Goal: Task Accomplishment & Management: Manage account settings

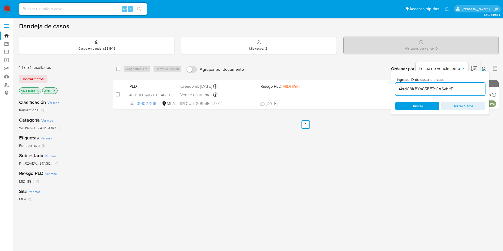
click at [410, 88] on input "4krdC3KBYn85BETtCA6vbltT" at bounding box center [440, 89] width 90 height 7
click at [410, 89] on input "4krdC3KBYn85BETtCA6vbltT" at bounding box center [440, 89] width 90 height 7
paste input "PAwgpqdDkFtdCJWFbAJF1ZaD"
type input "PAwgpqdDkFtdCJWFbAJF1ZaD"
click at [406, 100] on div "Ingrese ID de usuario o caso PAwgpqdDkFtdCJWFbAJF1ZaD Buscar Borrar filtros" at bounding box center [440, 92] width 98 height 43
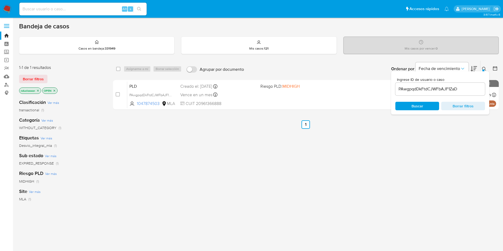
click at [404, 111] on div "Ingrese ID de usuario o caso PAwgpqdDkFtdCJWFbAJF1ZaD Buscar Borrar filtros" at bounding box center [440, 92] width 98 height 43
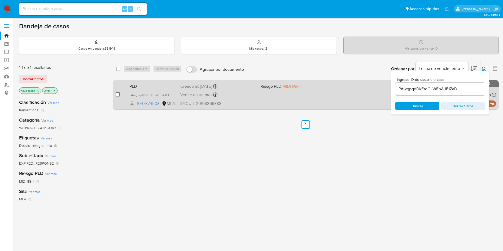
click at [116, 93] on input "checkbox" at bounding box center [118, 94] width 4 height 4
checkbox input "true"
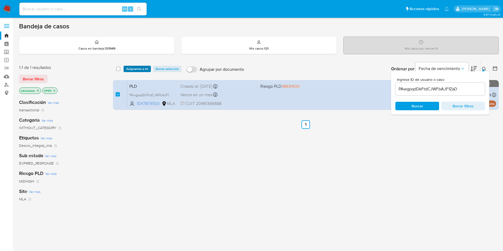
click at [130, 72] on div "select-all-cases-checkbox Asignarme a mí Borrar selección Agrupar por documento…" at bounding box center [306, 69] width 386 height 16
click at [130, 67] on span "Asignarme a mí" at bounding box center [137, 68] width 22 height 5
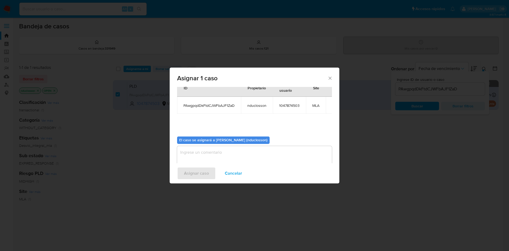
scroll to position [28, 0]
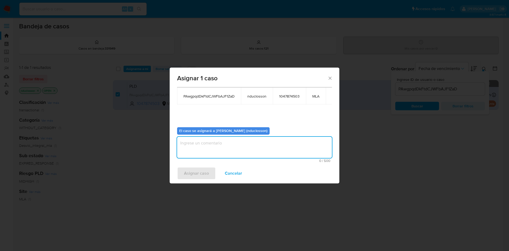
click at [221, 146] on textarea "assign-modal" at bounding box center [254, 147] width 155 height 21
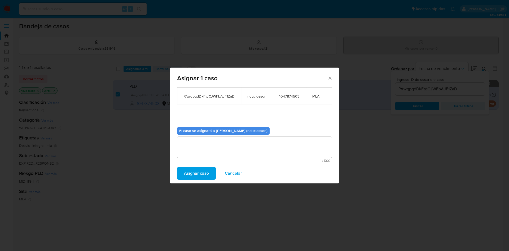
click at [196, 176] on span "Asignar caso" at bounding box center [196, 174] width 25 height 12
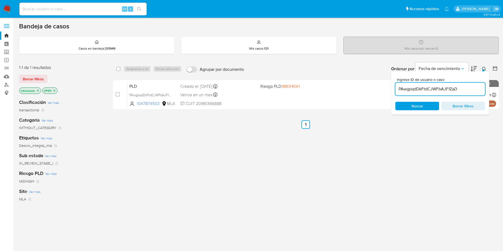
click at [414, 92] on input "PAwgpqdDkFtdCJWFbAJF1ZaD" at bounding box center [440, 89] width 90 height 7
paste input "NuC5DEGmKVapTLv3FQESXyQV"
type input "NuC5DEGmKVapTLv3FQESXyQV"
click at [415, 114] on div "Ingrese ID de usuario o caso NuC5DEGmKVapTLv3FQESXyQV Buscar Borrar filtros" at bounding box center [440, 92] width 98 height 43
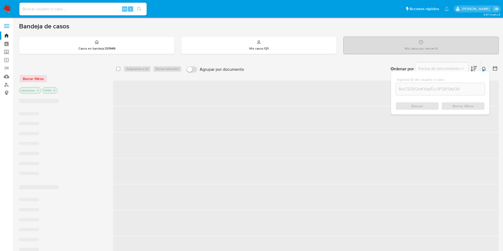
click at [414, 114] on div "Ingrese ID de usuario o caso NuC5DEGmKVapTLv3FQESXyQV Buscar Borrar filtros" at bounding box center [440, 92] width 98 height 43
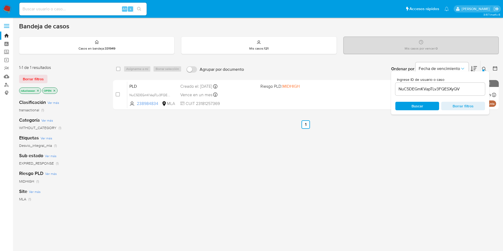
click at [116, 70] on div "select-all-cases-checkbox Asignarme a mí Borrar selección Agrupar por documento…" at bounding box center [306, 69] width 386 height 16
click at [133, 71] on div "Asignarme a mí Borrar selección" at bounding box center [154, 69] width 60 height 6
click at [120, 68] on input "checkbox" at bounding box center [118, 69] width 4 height 4
checkbox input "true"
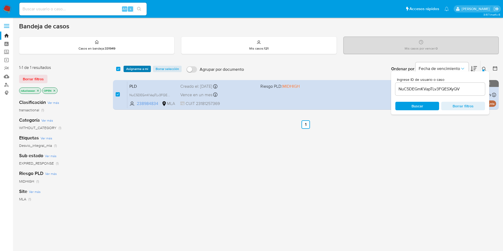
click at [131, 70] on span "Asignarme a mí" at bounding box center [137, 68] width 22 height 5
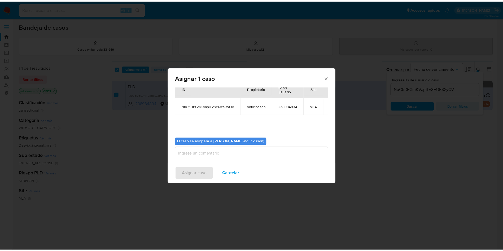
scroll to position [34, 0]
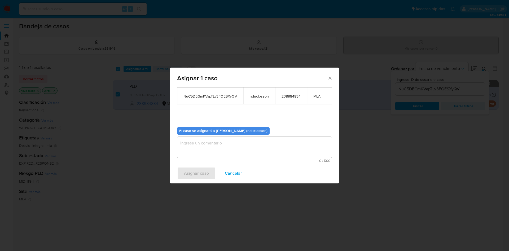
click at [209, 146] on textarea "assign-modal" at bounding box center [254, 147] width 155 height 21
click at [195, 173] on span "Asignar caso" at bounding box center [196, 174] width 25 height 12
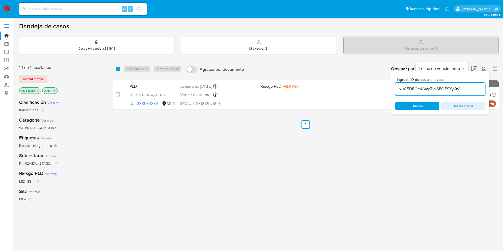
click at [410, 88] on input "NuC5DEGmKVapTLv3FQESXyQV" at bounding box center [440, 89] width 90 height 7
paste input "m9qs98MgZw9XBGCxah7WNgg4"
type input "m9qs98MgZw9XBGCxah7WNgg4"
click at [408, 103] on div "Buscar Borrar filtros" at bounding box center [440, 106] width 90 height 8
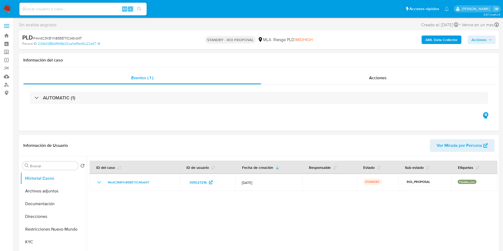
select select "10"
click at [34, 10] on input at bounding box center [82, 9] width 127 height 7
paste input "PAwgpqdDkFtdCJWFbAJF1ZaD"
type input "PAwgpqdDkFtdCJWFbAJF1ZaD"
click at [138, 8] on icon "search-icon" at bounding box center [139, 9] width 4 height 4
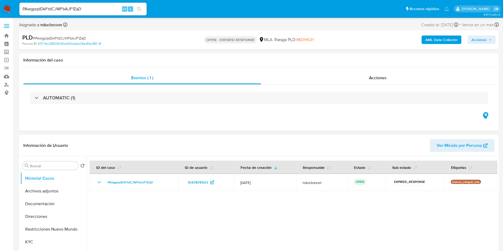
select select "10"
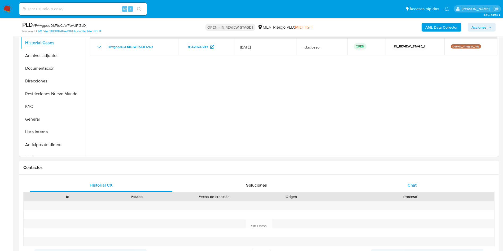
scroll to position [159, 0]
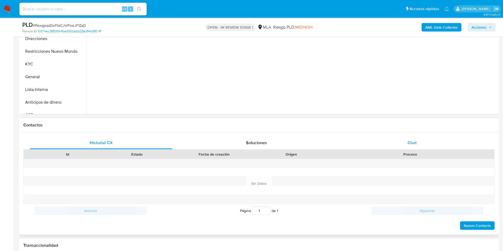
drag, startPoint x: 415, startPoint y: 151, endPoint x: 410, endPoint y: 138, distance: 14.0
click at [415, 152] on div "Proceso" at bounding box center [410, 154] width 161 height 5
click at [410, 137] on div "Chat" at bounding box center [412, 143] width 143 height 13
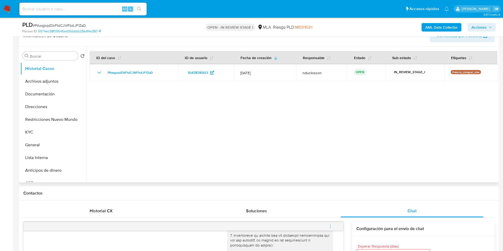
scroll to position [119, 0]
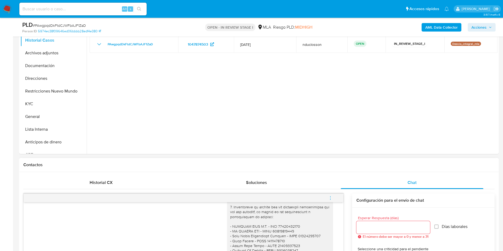
click at [328, 199] on button "menu-action" at bounding box center [330, 198] width 17 height 13
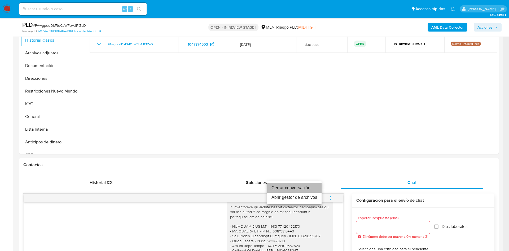
click at [283, 191] on li "Cerrar conversación" at bounding box center [294, 188] width 54 height 10
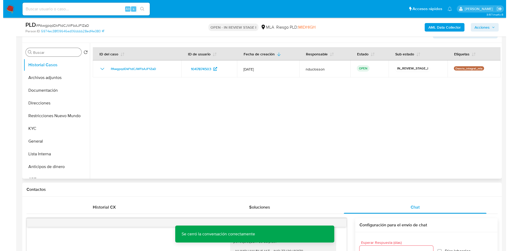
scroll to position [40, 0]
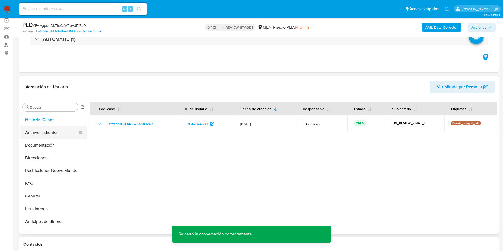
click at [47, 130] on button "Archivos adjuntos" at bounding box center [51, 132] width 62 height 13
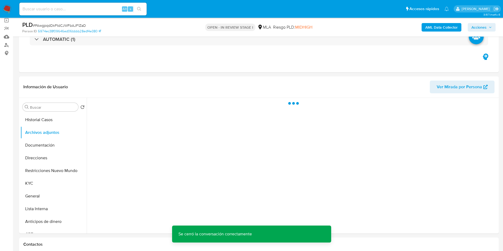
click at [436, 24] on b "AML Data Collector" at bounding box center [441, 27] width 32 height 8
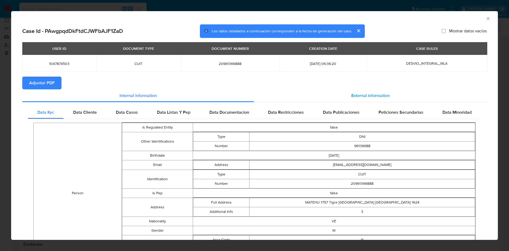
click at [358, 98] on span "External information" at bounding box center [370, 96] width 38 height 6
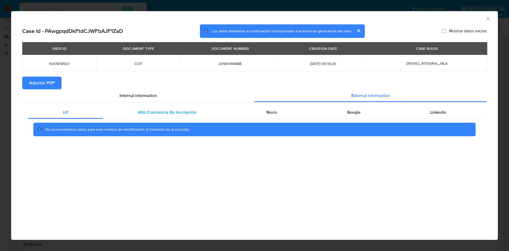
click at [158, 115] on span "Afip Constancia De Inscripción" at bounding box center [167, 112] width 58 height 6
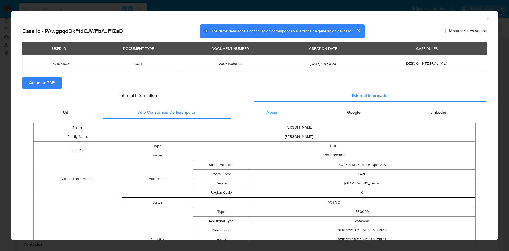
click at [267, 114] on span "Nosis" at bounding box center [271, 112] width 11 height 6
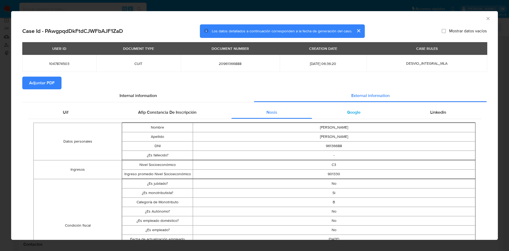
click at [341, 110] on div "Google" at bounding box center [353, 112] width 83 height 13
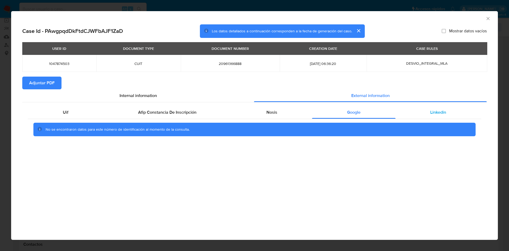
click at [422, 108] on div "Linkedin" at bounding box center [439, 112] width 86 height 13
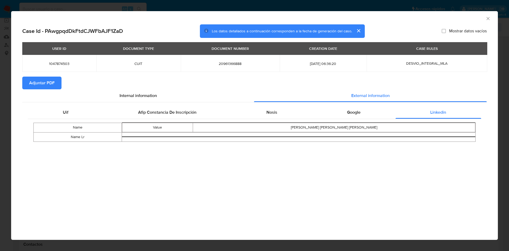
click at [46, 85] on span "Adjuntar PDF" at bounding box center [41, 83] width 25 height 12
click at [490, 18] on icon "Cerrar ventana" at bounding box center [487, 18] width 5 height 5
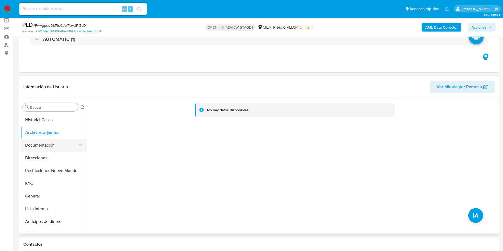
click at [34, 140] on button "Documentación" at bounding box center [51, 145] width 62 height 13
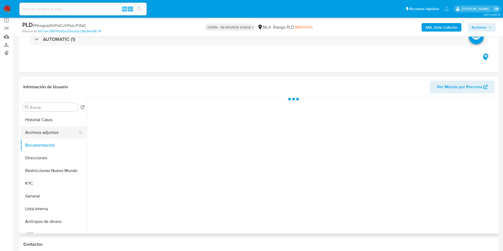
click at [33, 133] on button "Archivos adjuntos" at bounding box center [51, 132] width 62 height 13
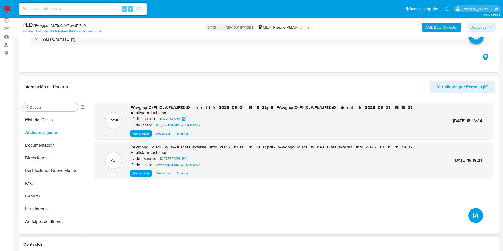
click at [472, 212] on span "upload-file" at bounding box center [475, 215] width 6 height 6
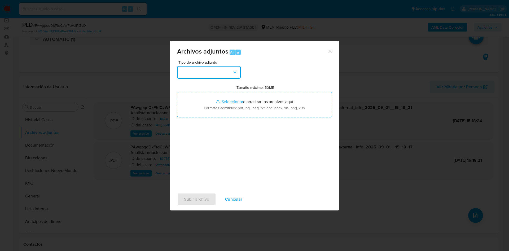
click at [212, 76] on button "button" at bounding box center [209, 72] width 64 height 13
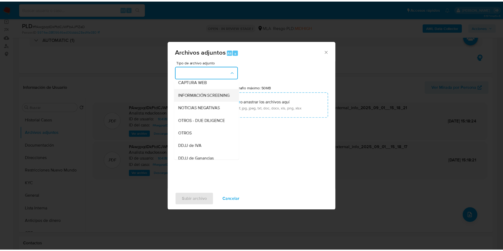
scroll to position [67, 0]
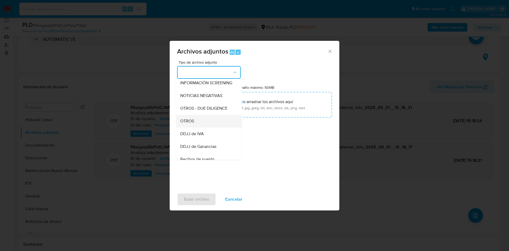
click at [191, 124] on span "OTROS" at bounding box center [187, 121] width 14 height 5
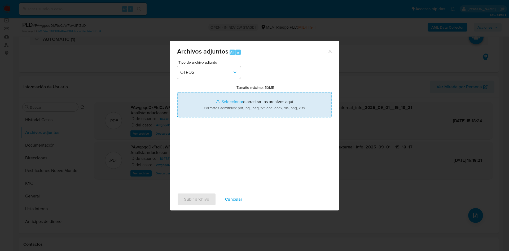
type input "C:\fakepath\1047874503 Movimientos.xlsx"
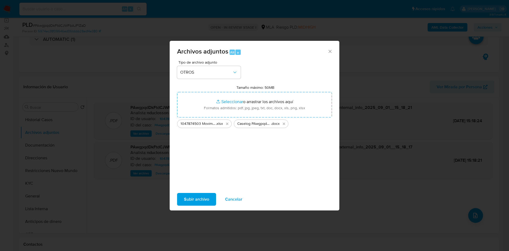
click at [201, 197] on span "Subir archivo" at bounding box center [196, 200] width 25 height 12
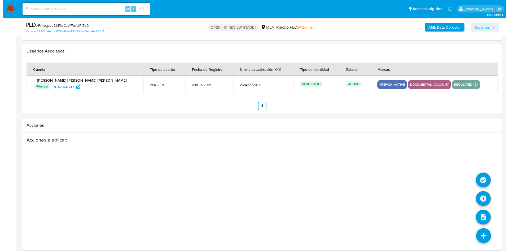
scroll to position [932, 0]
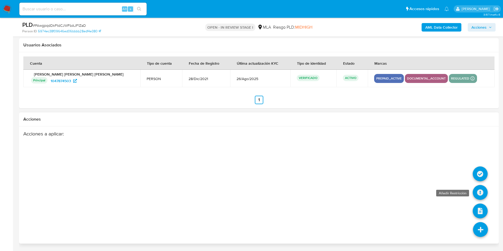
click at [480, 195] on icon at bounding box center [480, 192] width 15 height 15
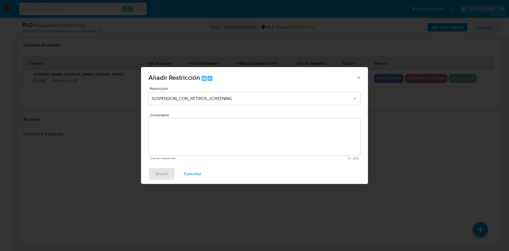
click at [241, 88] on span "Restricción" at bounding box center [256, 89] width 212 height 4
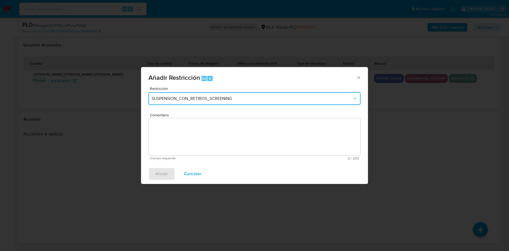
click at [241, 98] on span "SUSPENSION_CON_RETIROS_SCREENING" at bounding box center [252, 98] width 200 height 5
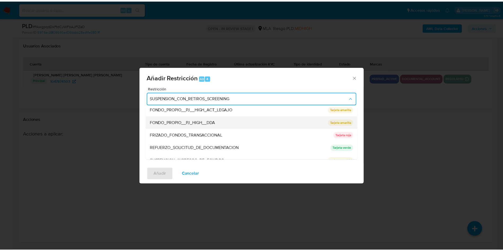
scroll to position [112, 0]
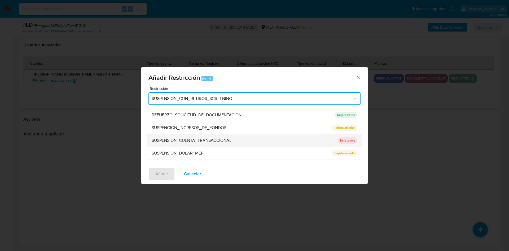
click at [208, 138] on span "SUSPENSION_CUENTA_TRANSACCIONAL" at bounding box center [192, 140] width 80 height 5
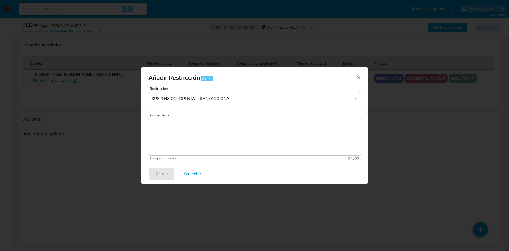
click at [208, 138] on textarea "Comentario" at bounding box center [254, 136] width 212 height 37
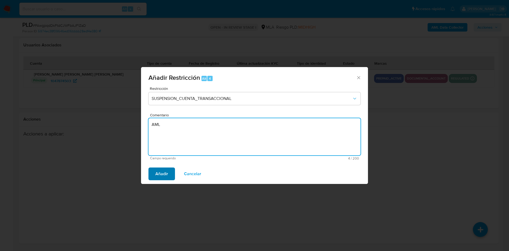
type textarea "AML"
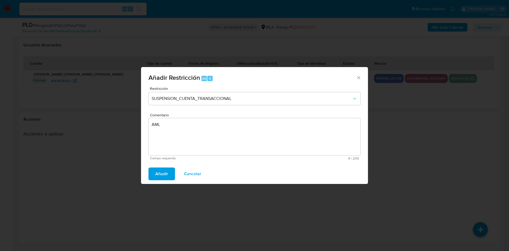
click at [174, 174] on button "Añadir" at bounding box center [161, 174] width 27 height 13
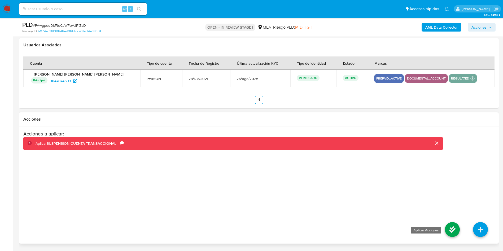
click at [457, 227] on icon at bounding box center [452, 229] width 15 height 15
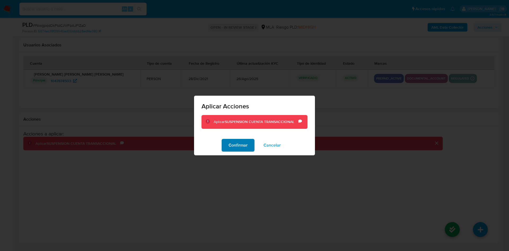
click at [235, 142] on span "Confirmar" at bounding box center [238, 145] width 19 height 12
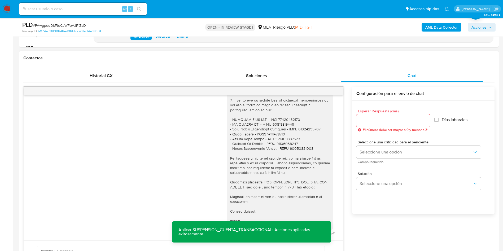
scroll to position [239, 0]
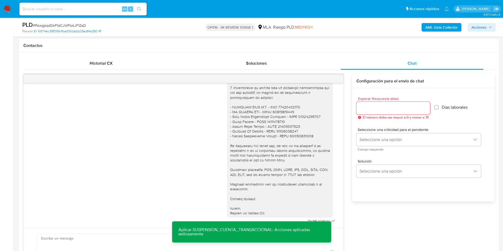
click at [340, 79] on div at bounding box center [184, 79] width 320 height 8
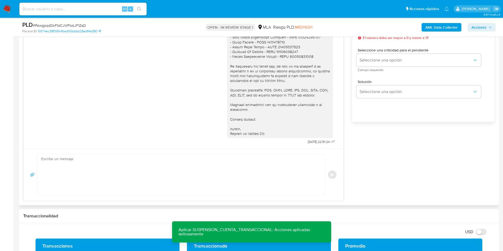
click at [253, 164] on textarea at bounding box center [179, 174] width 277 height 41
drag, startPoint x: 328, startPoint y: 164, endPoint x: 353, endPoint y: 156, distance: 26.4
click at [328, 164] on div "Enviar" at bounding box center [183, 174] width 307 height 41
click at [356, 156] on div "17/07/2025 19:55:59 Hola, Esperamos que te encuentres muy bien. Te consultamos …" at bounding box center [258, 98] width 471 height 206
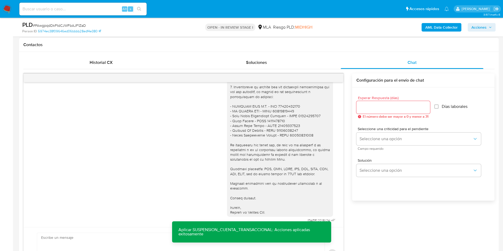
scroll to position [239, 0]
click at [338, 81] on div at bounding box center [184, 79] width 320 height 8
click at [337, 78] on div at bounding box center [184, 79] width 320 height 8
click at [333, 78] on div at bounding box center [184, 79] width 320 height 8
click at [330, 79] on div at bounding box center [184, 79] width 320 height 8
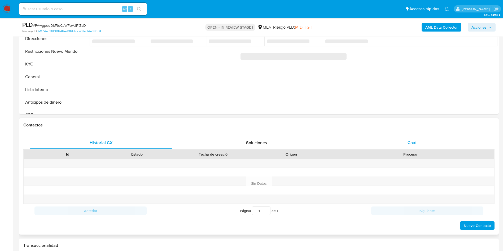
click at [393, 141] on div "Chat" at bounding box center [412, 143] width 143 height 13
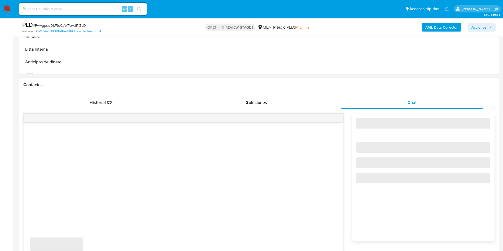
scroll to position [239, 0]
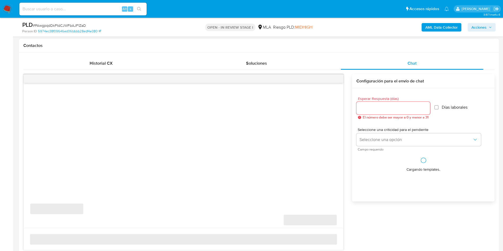
select select "10"
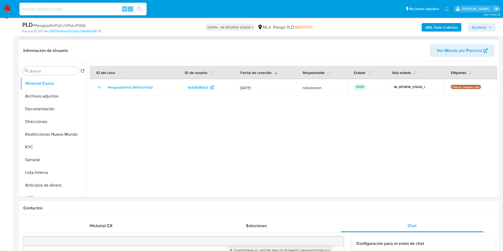
scroll to position [0, 0]
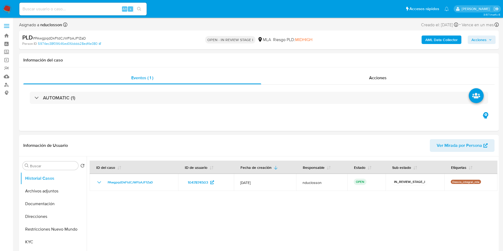
click at [479, 42] on span "Acciones" at bounding box center [478, 40] width 15 height 8
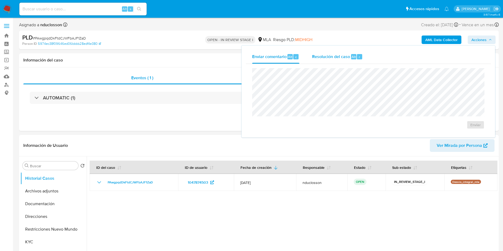
click at [352, 58] on span "Alt" at bounding box center [354, 56] width 4 height 5
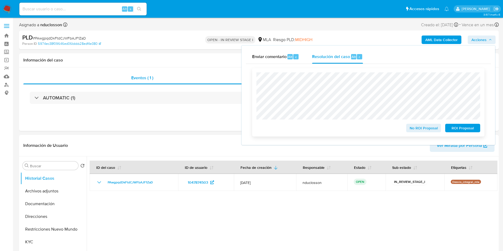
click at [460, 128] on span "ROI Proposal" at bounding box center [463, 127] width 28 height 7
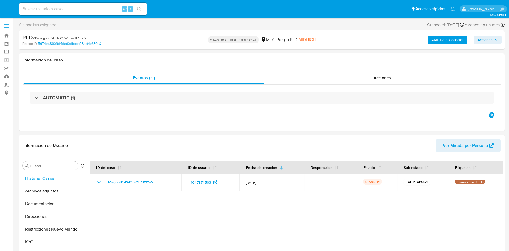
select select "10"
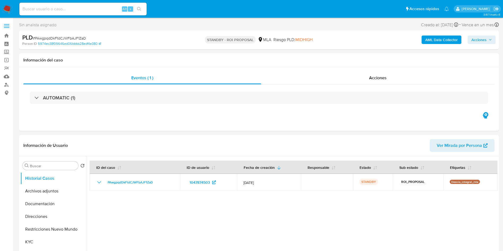
click at [64, 8] on input at bounding box center [82, 9] width 127 height 7
paste input "cfA8LAssPuQ84tKacETtAIX8"
type input "cfA8LAssPuQ84tKacETtAIX8"
click at [139, 10] on icon "search-icon" at bounding box center [139, 9] width 4 height 4
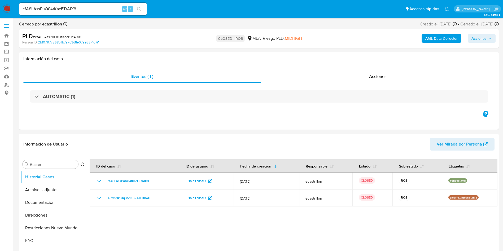
select select "10"
click at [64, 8] on input "cfA8LAssPuQ84tKacETtAIX8" at bounding box center [82, 9] width 127 height 7
paste input "NuC5DEGmKVapTLv3FQESXyQV"
type input "NuC5DEGmKVapTLv3FQESXyQV"
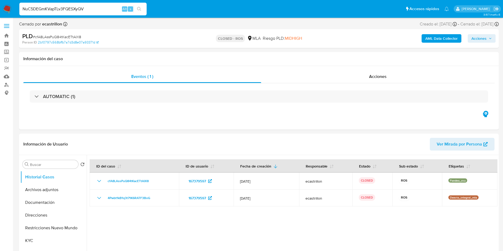
click at [140, 5] on button "search-icon" at bounding box center [139, 8] width 11 height 7
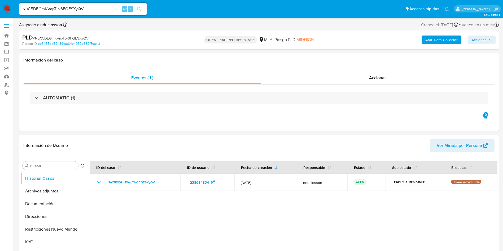
select select "10"
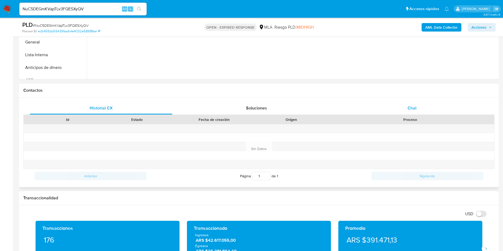
scroll to position [199, 0]
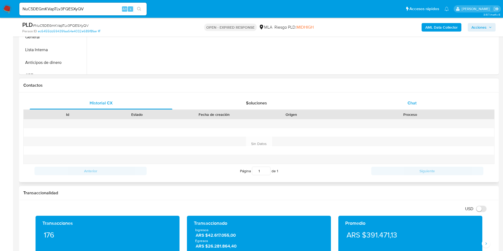
click at [423, 104] on div "Chat" at bounding box center [412, 103] width 143 height 13
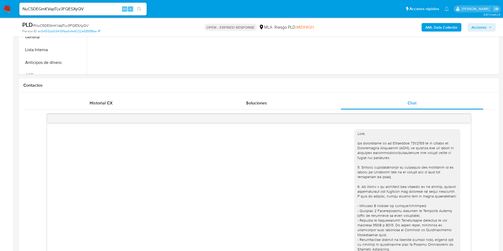
scroll to position [272, 0]
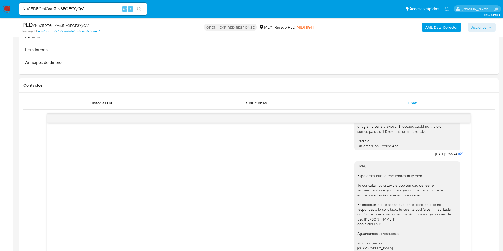
click at [76, 25] on span "# NuC5DEGmKVapTLv3FQESXyQV" at bounding box center [61, 25] width 56 height 5
copy span "NuC5DEGmKVapTLv3FQESXyQV"
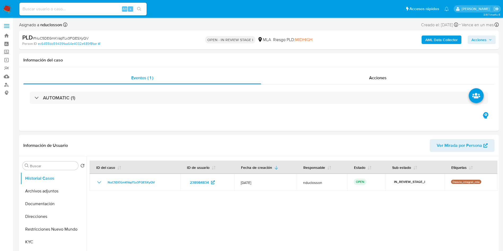
select select "10"
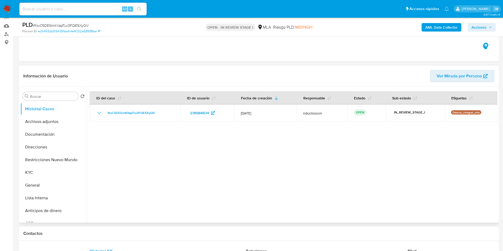
scroll to position [80, 0]
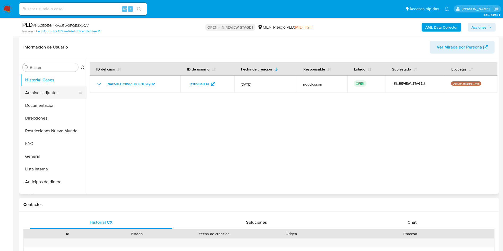
click at [52, 91] on button "Archivos adjuntos" at bounding box center [51, 92] width 62 height 13
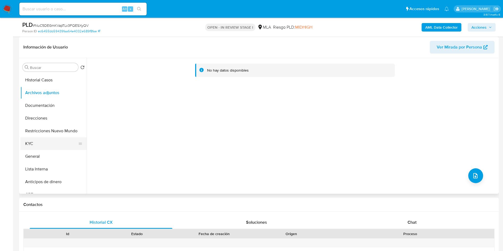
click at [58, 143] on button "KYC" at bounding box center [51, 143] width 62 height 13
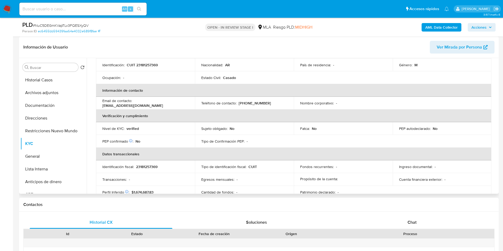
scroll to position [36, 0]
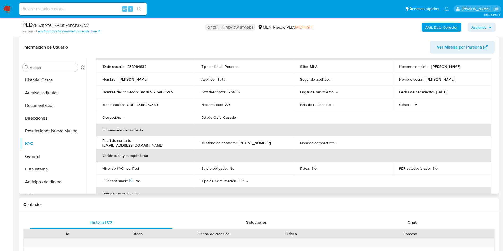
click at [150, 148] on td "Email de contacto : [EMAIL_ADDRESS][DOMAIN_NAME]" at bounding box center [145, 143] width 99 height 13
click at [148, 144] on p "taitagus@gmail.com" at bounding box center [132, 145] width 61 height 5
click at [152, 143] on p "taitagus@gmail.com" at bounding box center [132, 145] width 61 height 5
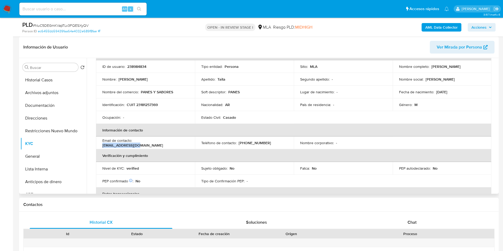
drag, startPoint x: 167, startPoint y: 143, endPoint x: 134, endPoint y: 141, distance: 33.0
click at [134, 143] on p "taitagus@gmail.com" at bounding box center [132, 145] width 61 height 5
copy p "taitagus@gmail.com"
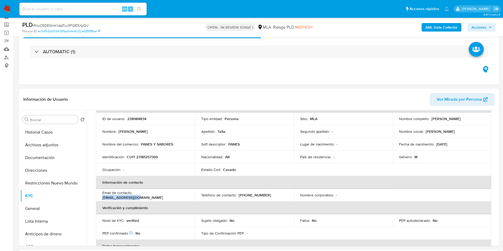
scroll to position [40, 0]
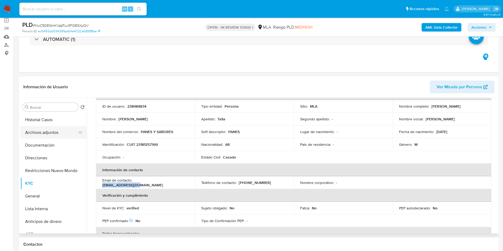
click at [44, 137] on button "Archivos adjuntos" at bounding box center [51, 132] width 62 height 13
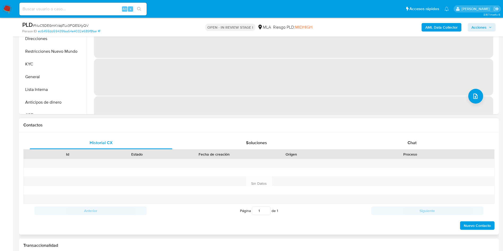
scroll to position [239, 0]
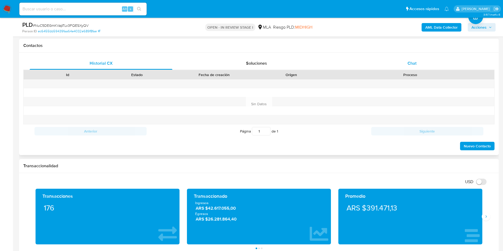
click at [412, 64] on span "Chat" at bounding box center [412, 63] width 9 height 6
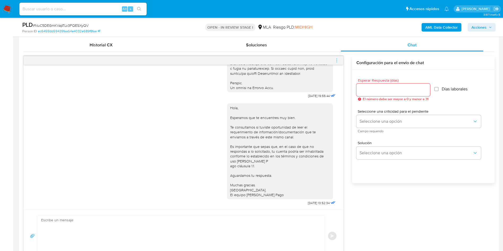
scroll to position [199, 0]
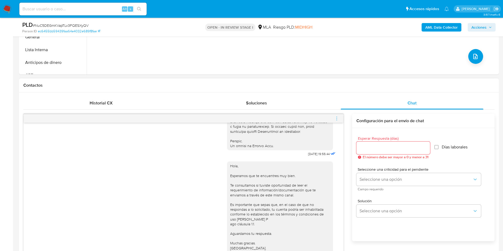
click at [336, 120] on icon "menu-action" at bounding box center [336, 118] width 5 height 5
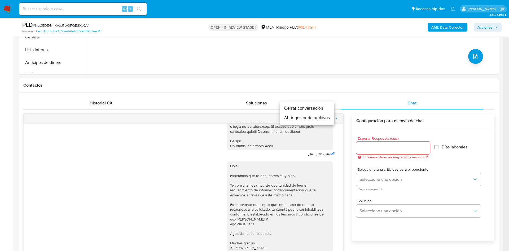
click at [300, 105] on li "Cerrar conversación" at bounding box center [307, 109] width 54 height 10
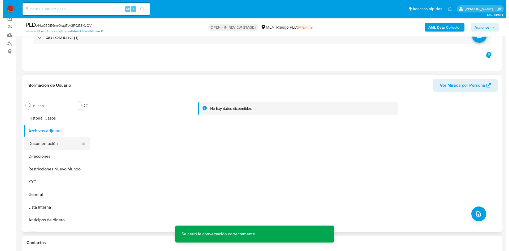
scroll to position [40, 0]
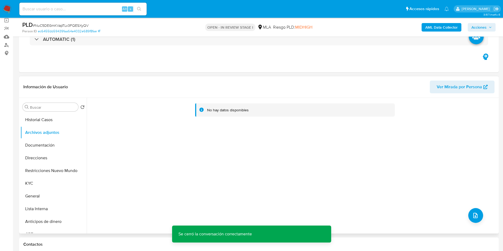
click at [466, 217] on div "No hay datos disponibles" at bounding box center [292, 166] width 411 height 136
click at [468, 217] on button "upload-file" at bounding box center [475, 215] width 15 height 15
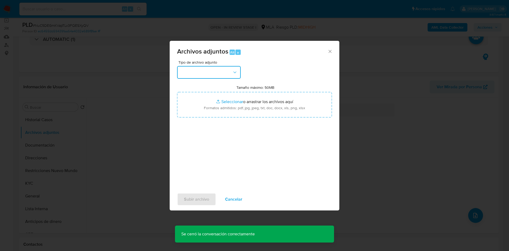
click at [226, 72] on button "button" at bounding box center [209, 72] width 64 height 13
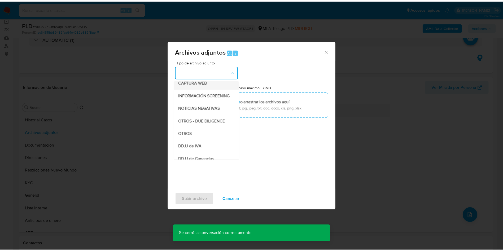
scroll to position [67, 0]
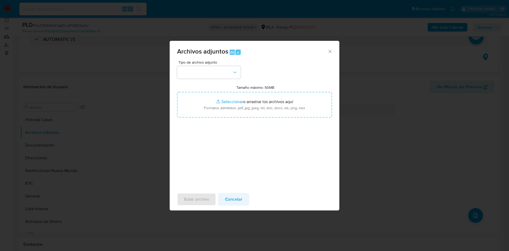
click at [238, 200] on span "Cancelar" at bounding box center [233, 200] width 17 height 12
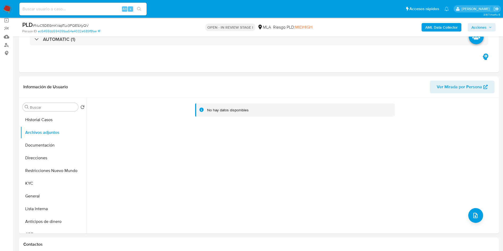
click at [436, 23] on b "AML Data Collector" at bounding box center [441, 27] width 32 height 8
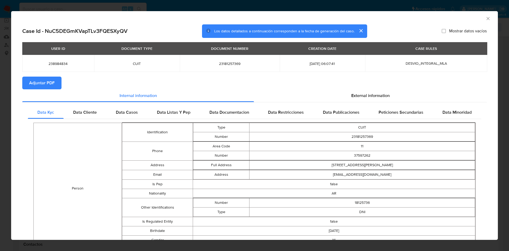
click at [356, 88] on section "Adjuntar PDF" at bounding box center [254, 83] width 465 height 13
click at [360, 95] on span "External information" at bounding box center [370, 96] width 38 height 6
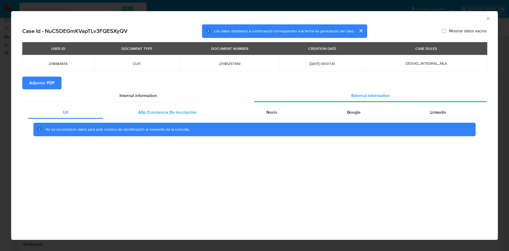
click at [155, 116] on div "Afip Constancia De Inscripción" at bounding box center [167, 112] width 128 height 13
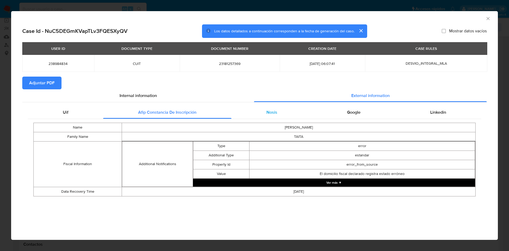
click at [272, 111] on span "Nosis" at bounding box center [271, 112] width 11 height 6
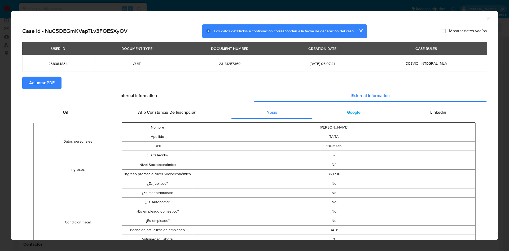
click at [348, 112] on span "Google" at bounding box center [354, 112] width 14 height 6
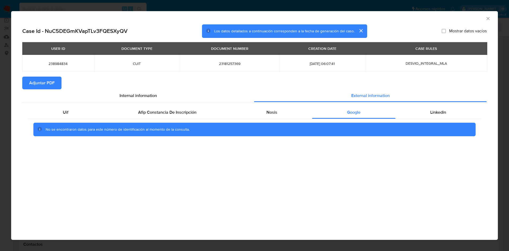
click at [40, 88] on span "Adjuntar PDF" at bounding box center [41, 83] width 25 height 12
click at [487, 21] on icon "Cerrar ventana" at bounding box center [487, 18] width 5 height 5
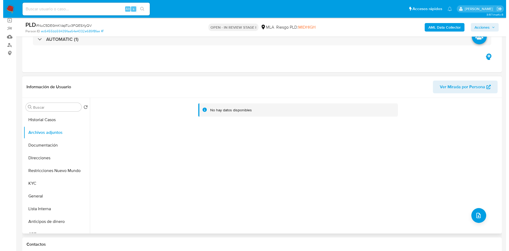
scroll to position [80, 0]
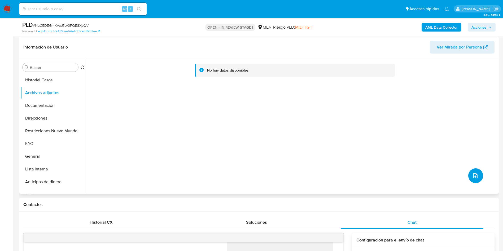
click at [472, 172] on button "upload-file" at bounding box center [475, 175] width 15 height 15
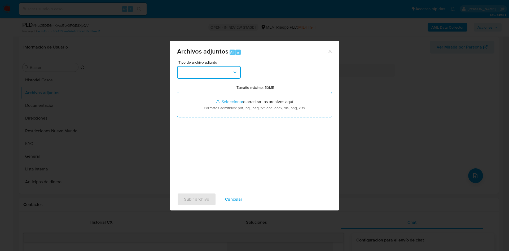
click at [224, 73] on button "button" at bounding box center [209, 72] width 64 height 13
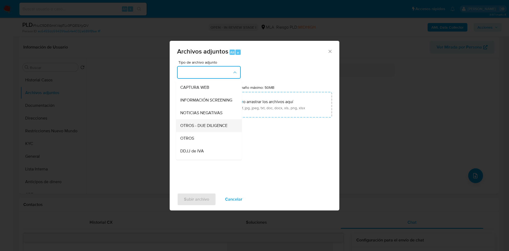
scroll to position [67, 0]
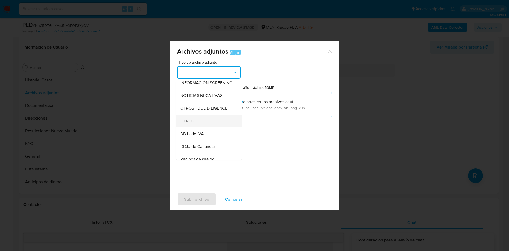
click at [205, 126] on div "OTROS" at bounding box center [207, 121] width 54 height 13
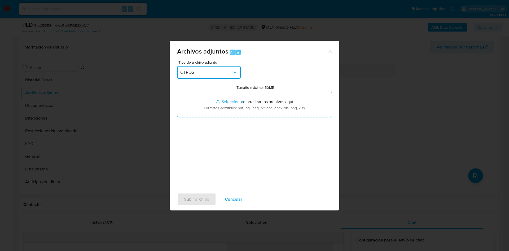
click at [218, 67] on button "OTROS" at bounding box center [209, 72] width 64 height 13
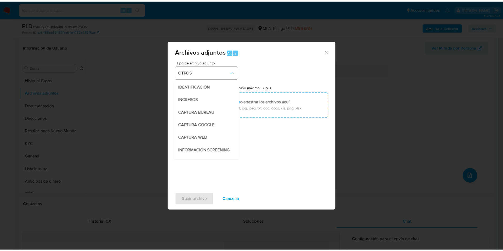
scroll to position [74, 0]
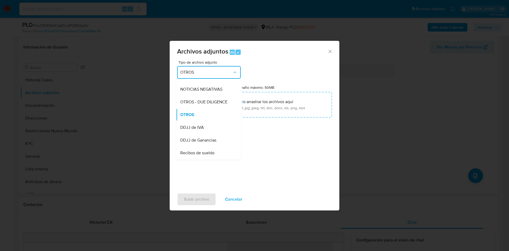
click at [218, 67] on button "OTROS" at bounding box center [209, 72] width 64 height 13
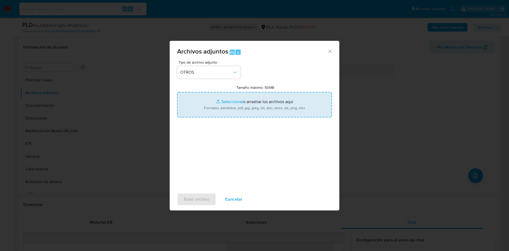
type input "C:\fakepath\238984834 Movimientos.xlsx"
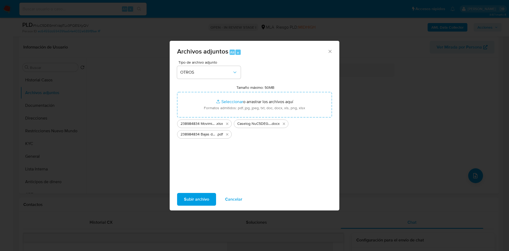
click at [192, 199] on span "Subir archivo" at bounding box center [196, 200] width 25 height 12
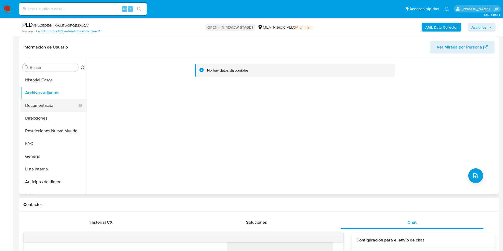
click at [62, 101] on button "Documentación" at bounding box center [51, 105] width 62 height 13
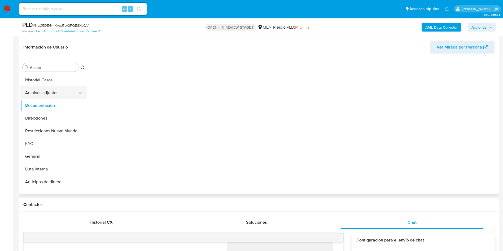
click at [54, 94] on button "Archivos adjuntos" at bounding box center [51, 92] width 62 height 13
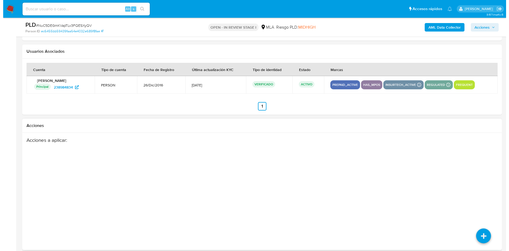
scroll to position [932, 0]
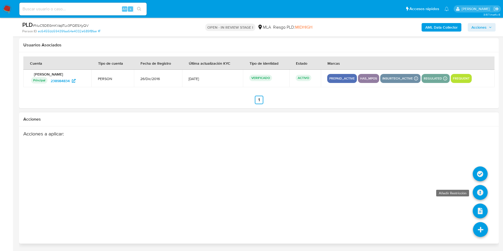
click at [478, 191] on icon at bounding box center [480, 192] width 15 height 15
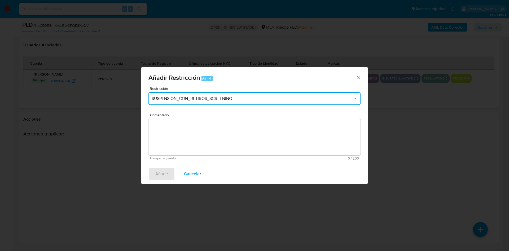
click at [259, 96] on span "SUSPENSION_CON_RETIROS_SCREENING" at bounding box center [252, 98] width 200 height 5
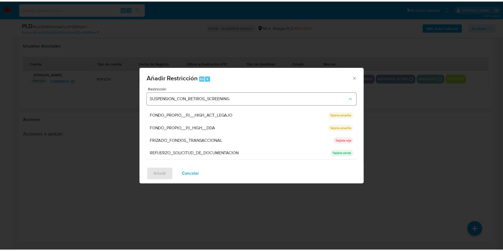
scroll to position [112, 0]
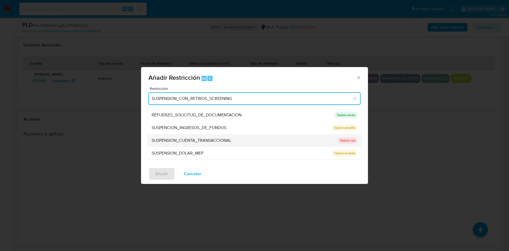
click at [214, 140] on span "SUSPENSION_CUENTA_TRANSACCIONAL" at bounding box center [192, 140] width 80 height 5
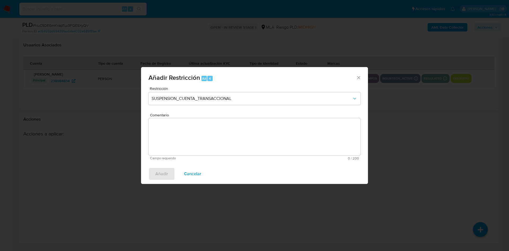
click at [209, 138] on textarea "Comentario" at bounding box center [254, 136] width 212 height 37
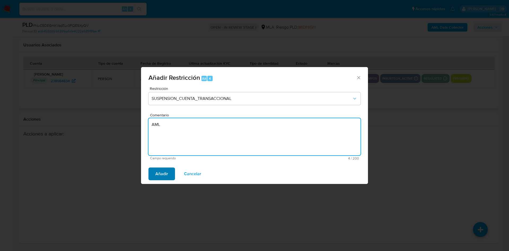
type textarea "AML"
click at [164, 170] on span "Añadir" at bounding box center [161, 174] width 13 height 12
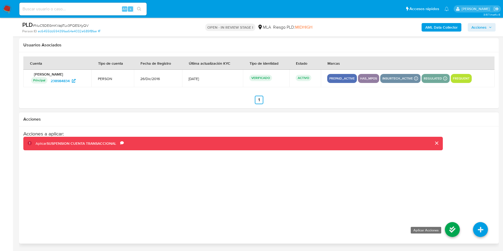
click at [452, 230] on icon at bounding box center [452, 229] width 15 height 15
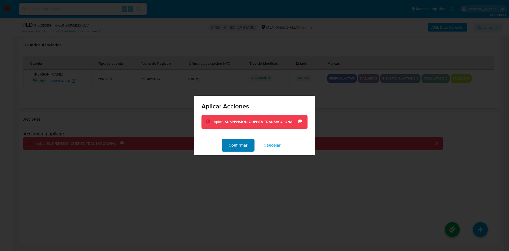
click at [243, 147] on span "Confirmar" at bounding box center [238, 145] width 19 height 12
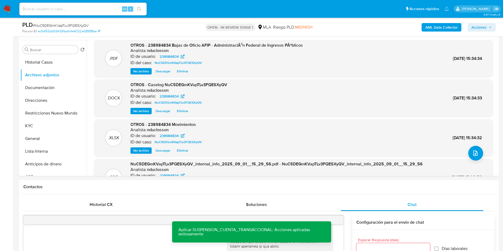
scroll to position [0, 0]
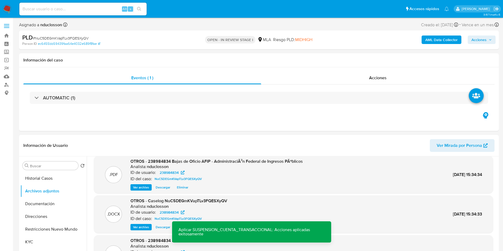
click at [487, 36] on button "Acciones" at bounding box center [482, 40] width 28 height 8
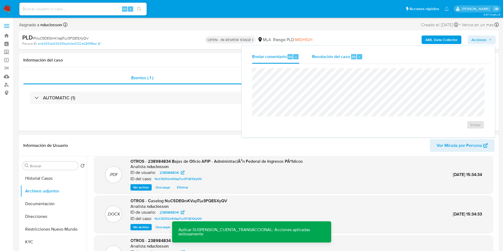
click at [336, 55] on span "Resolución del caso" at bounding box center [331, 57] width 38 height 6
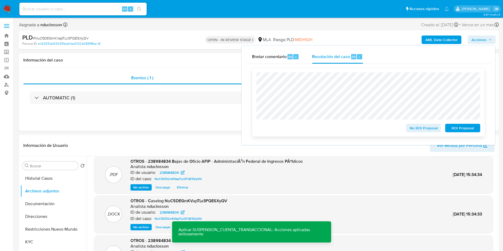
click at [464, 130] on span "ROI Proposal" at bounding box center [463, 127] width 28 height 7
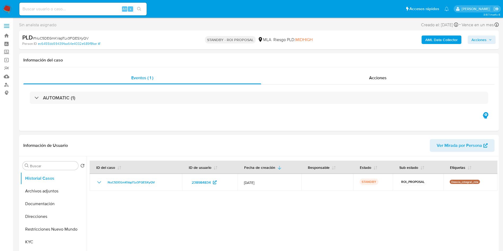
select select "10"
drag, startPoint x: 48, startPoint y: 11, endPoint x: 51, endPoint y: 11, distance: 2.9
click at [48, 11] on input at bounding box center [82, 9] width 127 height 7
paste input "m9qs98MgZw9XBGCxah7WNgg4"
type input "m9qs98MgZw9XBGCxah7WNgg4"
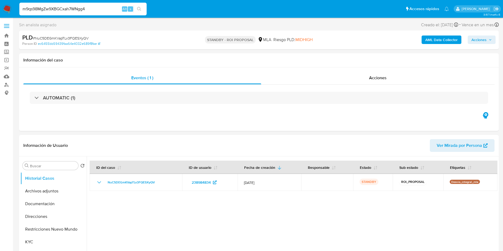
click at [135, 7] on button "search-icon" at bounding box center [139, 8] width 11 height 7
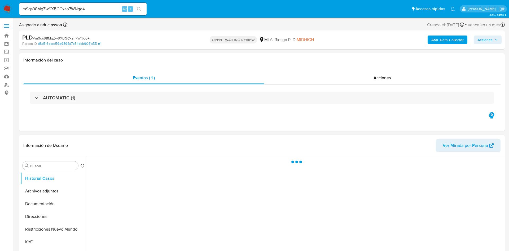
select select "10"
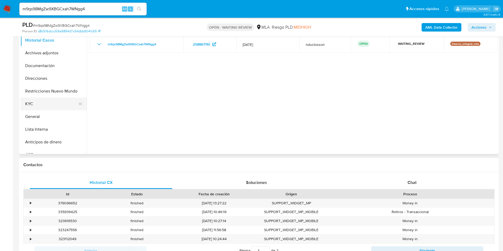
click at [47, 101] on button "KYC" at bounding box center [51, 104] width 62 height 13
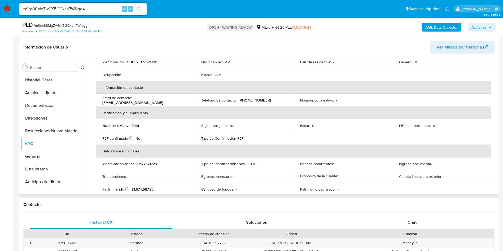
scroll to position [40, 0]
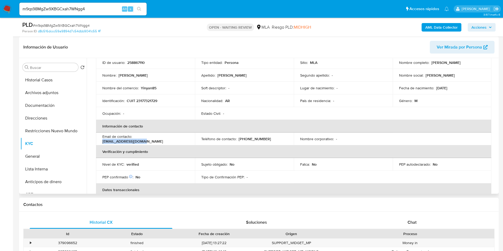
drag, startPoint x: 177, startPoint y: 139, endPoint x: 135, endPoint y: 138, distance: 42.7
click at [135, 138] on div "Email de contacto : peraltaa486@yahoo.com" at bounding box center [145, 139] width 86 height 10
copy p "peraltaa486@yahoo.com"
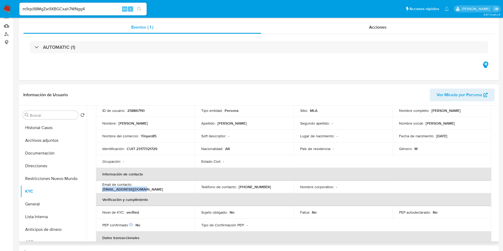
scroll to position [0, 0]
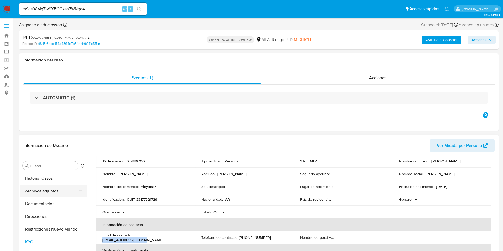
click at [57, 190] on button "Archivos adjuntos" at bounding box center [51, 191] width 62 height 13
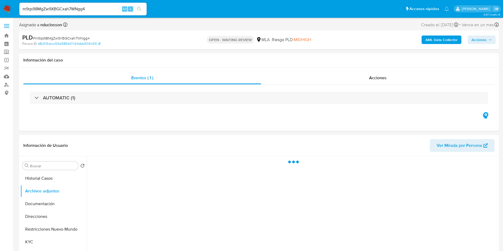
click at [450, 38] on b "AML Data Collector" at bounding box center [441, 40] width 32 height 8
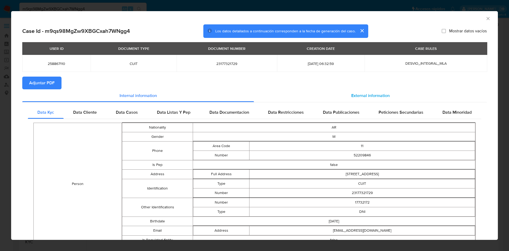
click at [346, 99] on div "External information" at bounding box center [370, 95] width 233 height 13
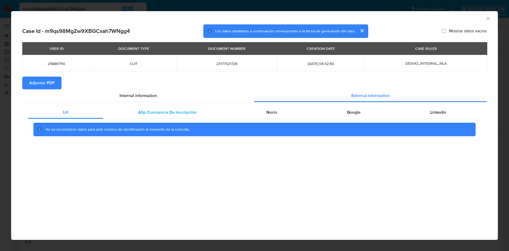
click at [181, 116] on div "Afip Constancia De Inscripción" at bounding box center [167, 112] width 128 height 13
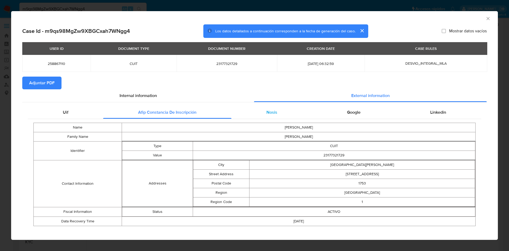
click at [259, 110] on div "Nosis" at bounding box center [271, 112] width 81 height 13
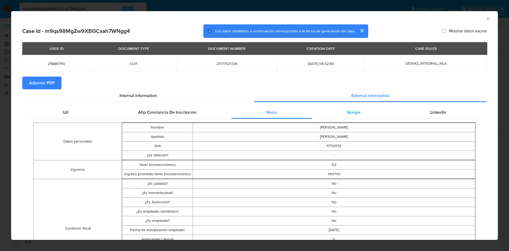
click at [345, 117] on div "Google" at bounding box center [353, 112] width 83 height 13
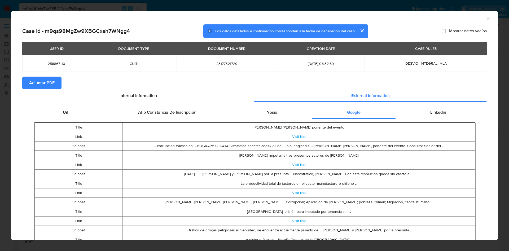
click at [42, 81] on span "Adjuntar PDF" at bounding box center [41, 83] width 25 height 12
click at [485, 17] on icon "Cerrar ventana" at bounding box center [487, 18] width 5 height 5
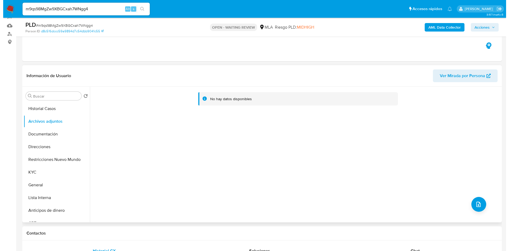
scroll to position [80, 0]
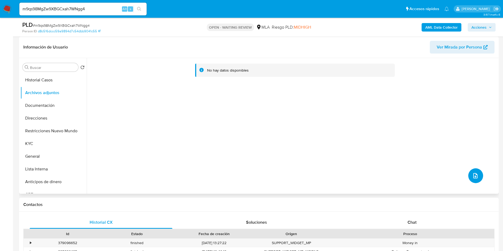
click at [474, 176] on icon "upload-file" at bounding box center [475, 176] width 6 height 6
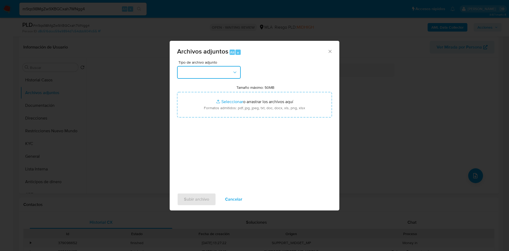
click at [197, 70] on button "button" at bounding box center [209, 72] width 64 height 13
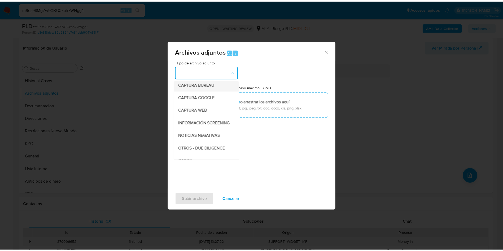
scroll to position [67, 0]
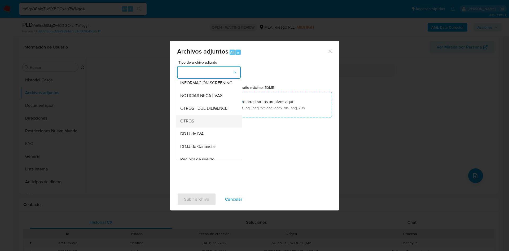
click at [189, 124] on span "OTROS" at bounding box center [187, 121] width 14 height 5
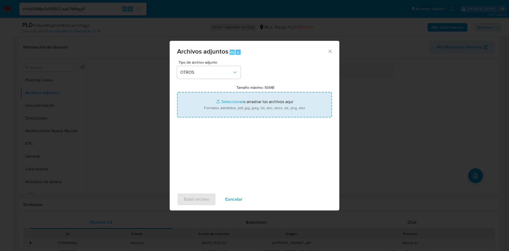
type input "C:\fakepath\258867110 Movimientos.xlsx"
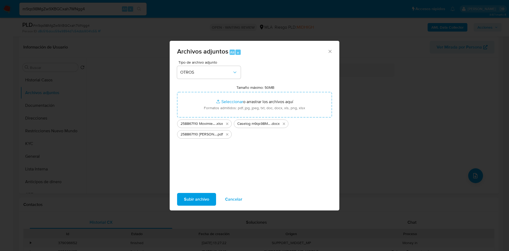
click at [209, 194] on span "Subir archivo" at bounding box center [196, 200] width 25 height 12
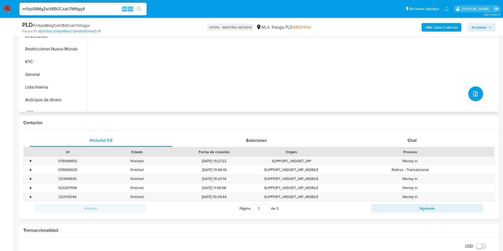
scroll to position [159, 0]
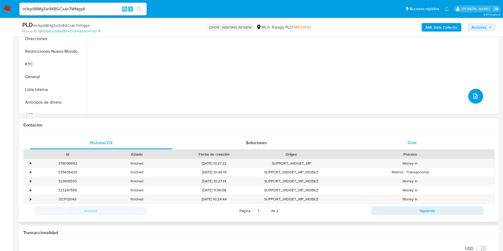
click at [397, 142] on div "Chat" at bounding box center [412, 143] width 143 height 13
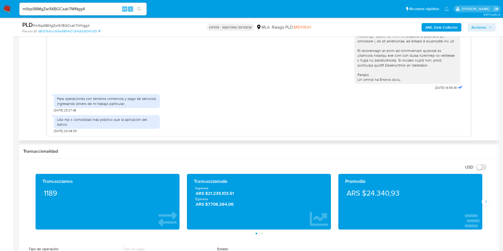
scroll to position [318, 0]
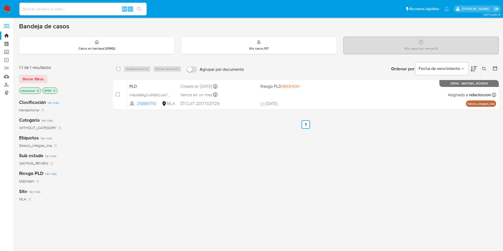
click at [483, 70] on icon at bounding box center [484, 69] width 4 height 4
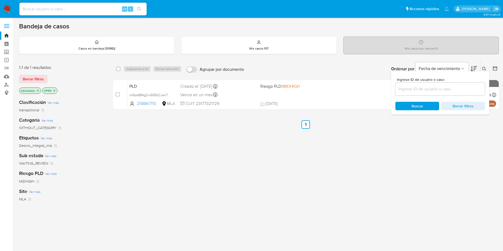
click at [414, 93] on div at bounding box center [440, 89] width 90 height 13
click at [409, 87] on input at bounding box center [440, 89] width 90 height 7
paste input "m9qs98MgZw9XBGCxah7WNgg4"
type input "m9qs98MgZw9XBGCxah7WNgg4"
click at [409, 106] on span "Buscar" at bounding box center [417, 105] width 36 height 7
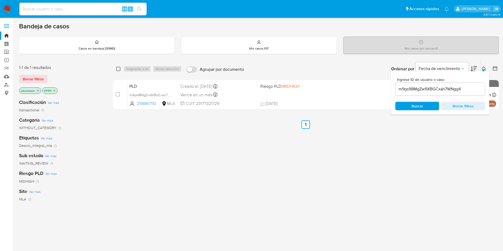
click at [117, 68] on input "checkbox" at bounding box center [118, 69] width 4 height 4
checkbox input "true"
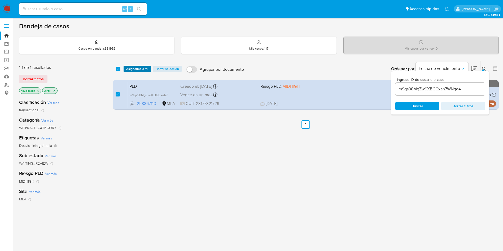
click at [140, 71] on span "Asignarme a mí" at bounding box center [137, 68] width 22 height 5
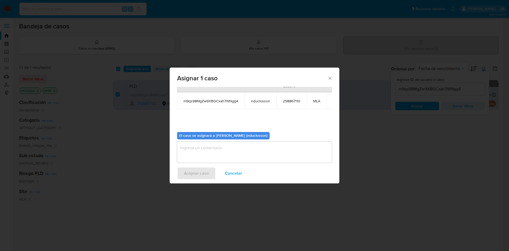
scroll to position [34, 0]
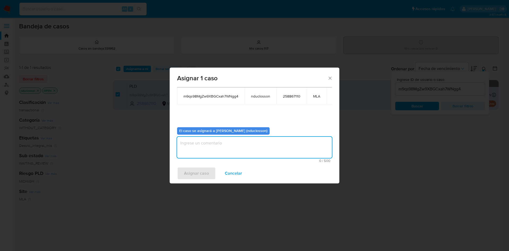
click at [201, 138] on textarea "assign-modal" at bounding box center [254, 147] width 155 height 21
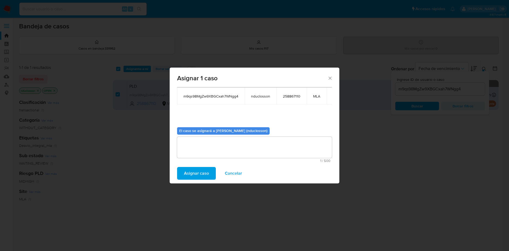
click at [194, 165] on div "Asignar caso Cancelar" at bounding box center [255, 173] width 170 height 20
click at [193, 170] on span "Asignar caso" at bounding box center [196, 174] width 25 height 12
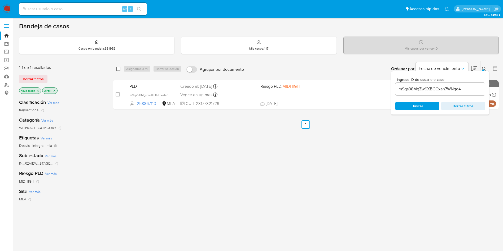
click at [118, 66] on div "select-all-cases-checkbox" at bounding box center [118, 68] width 4 height 5
click at [117, 68] on input "checkbox" at bounding box center [118, 69] width 4 height 4
checkbox input "true"
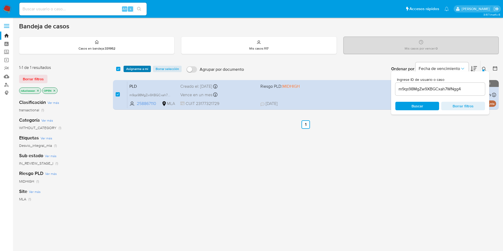
click at [131, 69] on span "Asignarme a mí" at bounding box center [137, 68] width 22 height 5
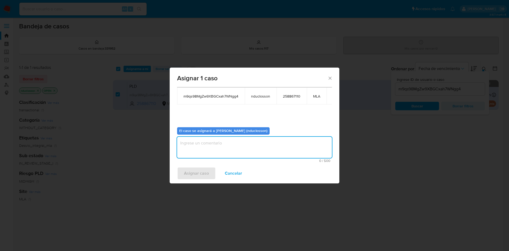
click at [209, 141] on textarea "assign-modal" at bounding box center [254, 147] width 155 height 21
click at [194, 174] on span "Asignar caso" at bounding box center [196, 174] width 25 height 12
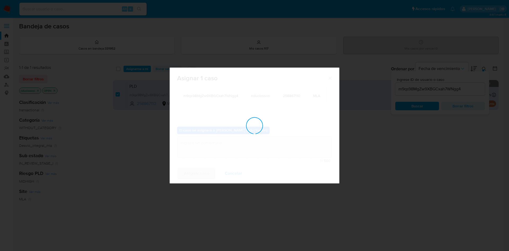
checkbox input "false"
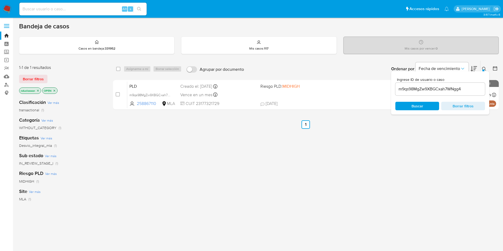
click at [401, 86] on input "m9qs98MgZw9XBGCxah7WNgg4" at bounding box center [440, 89] width 90 height 7
paste input "ZnLZyRmuacgNsdqWYDUKxme5"
click at [411, 98] on div "Ingrese ID de usuario o caso ZnLZyRmuacgNsdqWYDUKxme5 Buscar Borrar filtros" at bounding box center [440, 92] width 98 height 43
click at [403, 91] on input "ZnLZyRmuacgNsdqWYDUKxme5" at bounding box center [440, 89] width 90 height 7
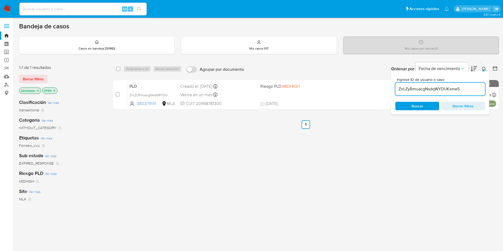
click at [403, 91] on input "ZnLZyRmuacgNsdqWYDUKxme5" at bounding box center [440, 89] width 90 height 7
paste input "ItbOagGTa9qR2QrXIbDVDHUQ"
type input "ItbOagGTa9qR2QrXIbDVDHUQ"
click at [410, 102] on span "Buscar" at bounding box center [417, 105] width 36 height 7
click at [119, 69] on input "checkbox" at bounding box center [118, 69] width 4 height 4
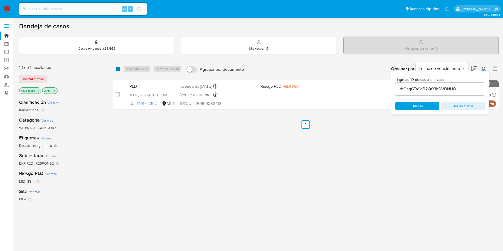
checkbox input "true"
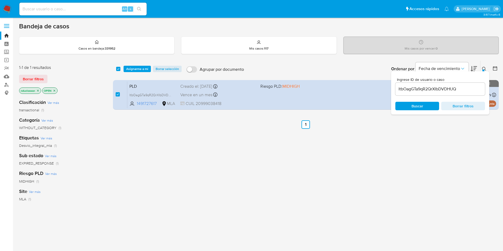
click at [139, 64] on div "select-all-cases-checkbox Asignarme a mí Borrar selección Agrupar por documento…" at bounding box center [306, 69] width 386 height 16
click at [141, 67] on span "Asignarme a mí" at bounding box center [137, 68] width 22 height 5
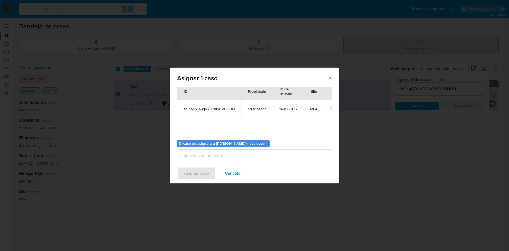
scroll to position [28, 0]
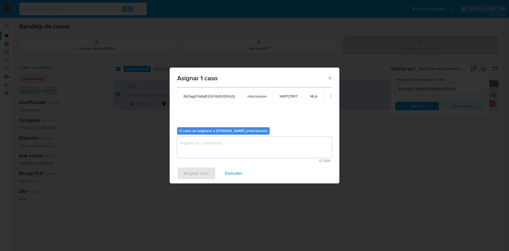
click at [203, 157] on textarea "assign-modal" at bounding box center [254, 147] width 155 height 21
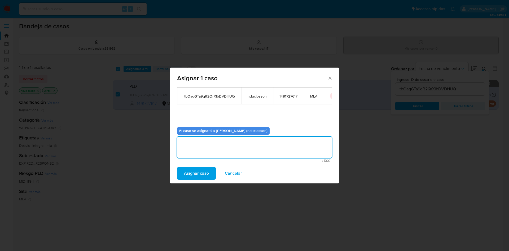
click at [198, 169] on span "Asignar caso" at bounding box center [196, 174] width 25 height 12
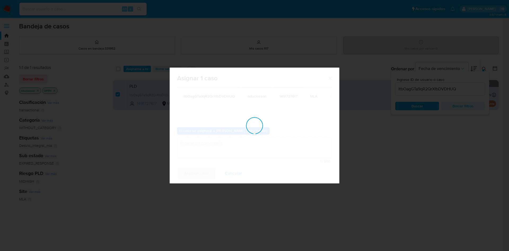
checkbox input "false"
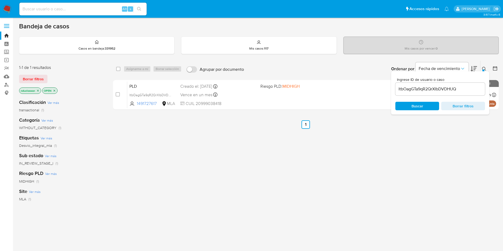
click at [408, 90] on input "ItbOagGTa9qR2QrXIbDVDHUQ" at bounding box center [440, 89] width 90 height 7
paste input "dLC7UWyJZNG1QzeAuMYYyt2v"
type input "dLC7UWyJZNG1QzeAuMYYyt2v"
click at [409, 100] on div "Ingrese ID de usuario o caso dLC7UWyJZNG1QzeAuMYYyt2v Buscar Borrar filtros" at bounding box center [440, 92] width 98 height 43
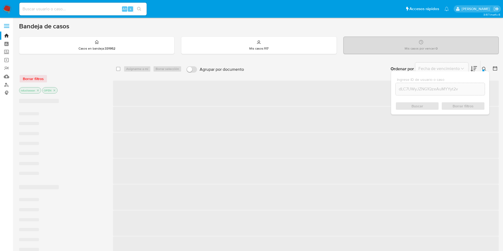
click at [406, 105] on div "Buscar Borrar filtros" at bounding box center [440, 106] width 90 height 8
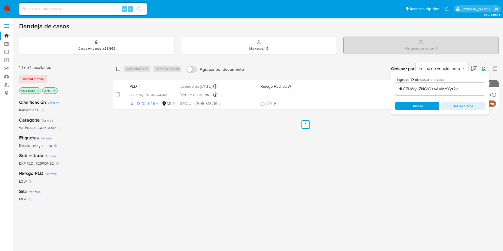
click at [116, 66] on div "select-all-cases-checkbox" at bounding box center [118, 68] width 4 height 5
click at [120, 67] on input "checkbox" at bounding box center [118, 69] width 4 height 4
checkbox input "true"
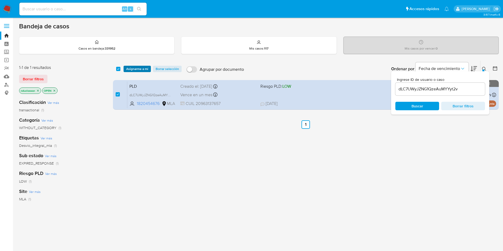
click at [125, 67] on button "Asignarme a mí" at bounding box center [137, 69] width 27 height 6
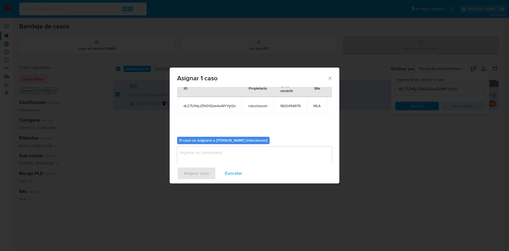
scroll to position [28, 0]
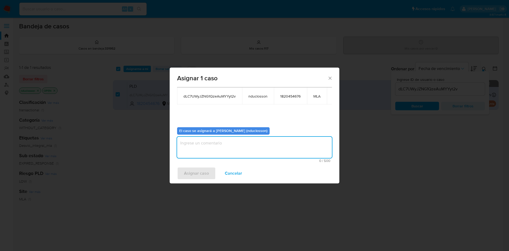
click at [236, 142] on textarea "assign-modal" at bounding box center [254, 147] width 155 height 21
click at [207, 170] on span "Asignar caso" at bounding box center [196, 174] width 25 height 12
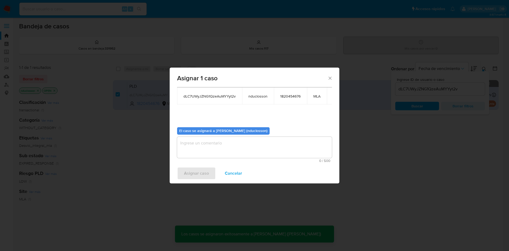
checkbox input "false"
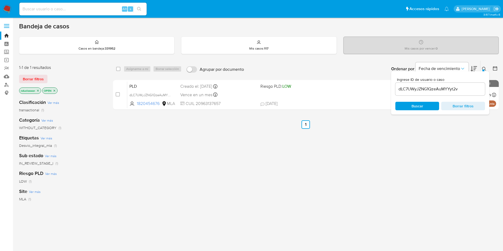
click at [405, 91] on input "dLC7UWyJZNG1QzeAuMYYyt2v" at bounding box center [440, 89] width 90 height 7
paste input "plRECk84SQ7j9AOol228kOBI"
type input "plRECk84SQ7j9AOol228kOBI"
click at [411, 107] on span "Buscar" at bounding box center [417, 105] width 36 height 7
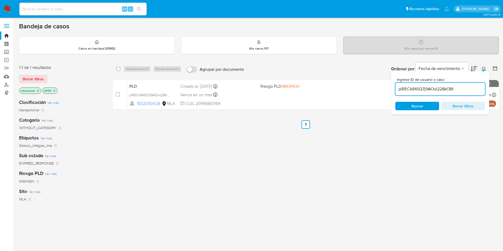
click at [424, 86] on input "plRECk84SQ7j9AOol228kOBI" at bounding box center [440, 89] width 90 height 7
click at [410, 103] on span "Buscar" at bounding box center [417, 105] width 36 height 7
click at [119, 70] on input "checkbox" at bounding box center [118, 69] width 4 height 4
checkbox input "true"
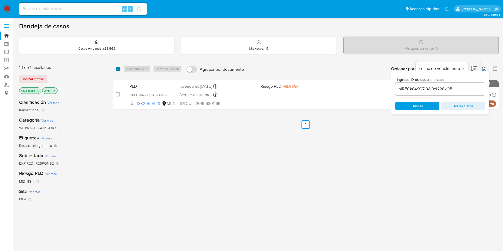
checkbox input "true"
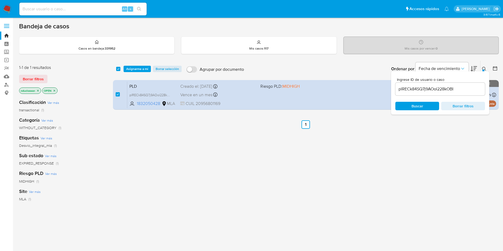
click at [134, 72] on div "select-all-cases-checkbox Asignarme a mí Borrar selección Agrupar por documento…" at bounding box center [306, 69] width 386 height 16
click at [133, 71] on span "Asignarme a mí" at bounding box center [137, 68] width 22 height 5
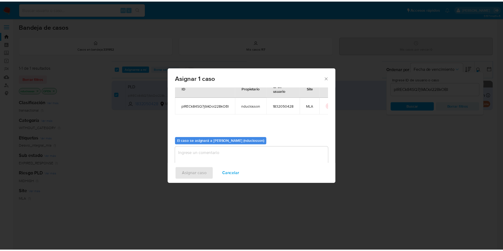
scroll to position [28, 0]
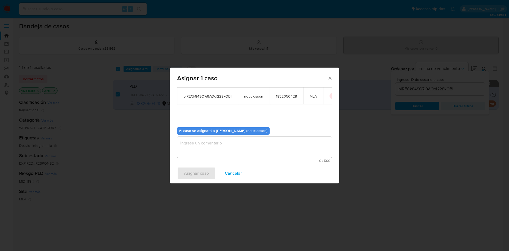
click at [223, 137] on textarea "assign-modal" at bounding box center [254, 147] width 155 height 21
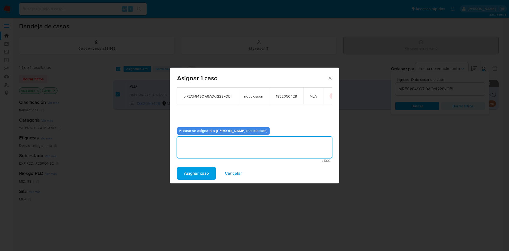
click at [205, 168] on span "Asignar caso" at bounding box center [196, 174] width 25 height 12
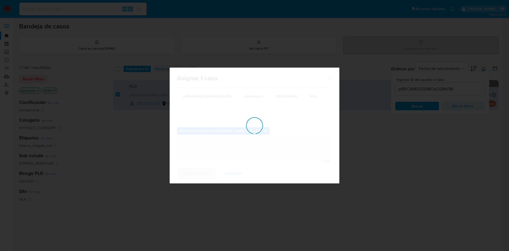
checkbox input "false"
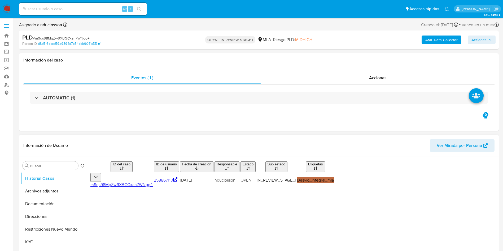
select select "10"
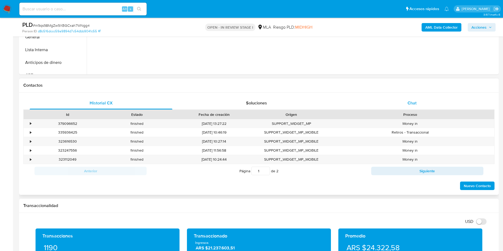
click at [402, 106] on div "Chat" at bounding box center [412, 103] width 143 height 13
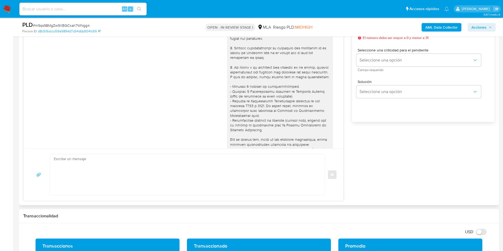
scroll to position [202, 0]
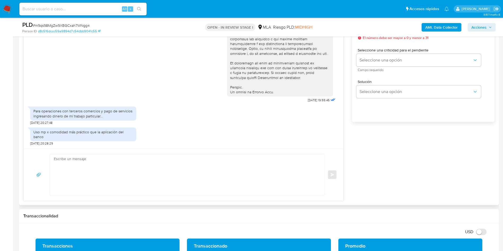
click at [165, 165] on textarea at bounding box center [186, 174] width 264 height 41
paste textarea "Hola, Muchas gracias por la respuesta. Analizamos tu caso y notamos que la info…"
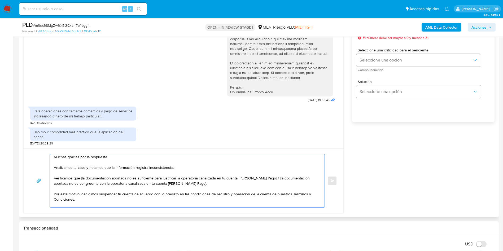
scroll to position [0, 0]
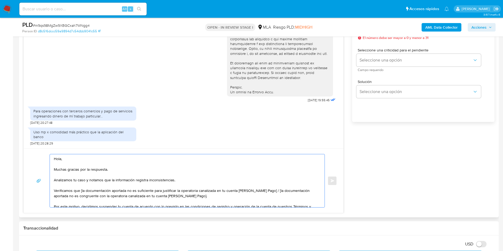
drag, startPoint x: 198, startPoint y: 196, endPoint x: 266, endPoint y: 189, distance: 68.0
click at [266, 189] on textarea "Hola, Muchas gracias por la respuesta. Analizamos tu caso y notamos que la info…" at bounding box center [186, 180] width 264 height 53
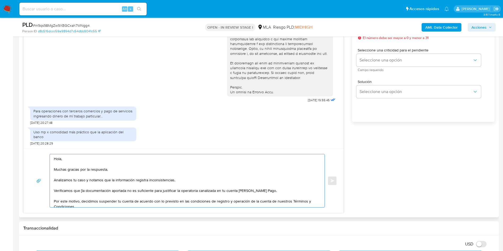
click at [83, 189] on textarea "Hola, Muchas gracias por la respuesta. Analizamos tu caso y notamos que la info…" at bounding box center [186, 180] width 264 height 53
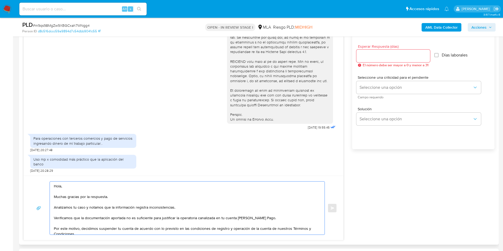
scroll to position [278, 0]
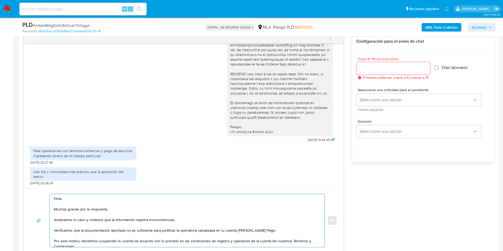
type textarea "Hola, Muchas gracias por la respuesta. Analizamos tu caso y notamos que la info…"
click at [368, 72] on div at bounding box center [393, 68] width 74 height 13
click at [368, 67] on input "Esperar Respuesta (días)" at bounding box center [393, 68] width 74 height 7
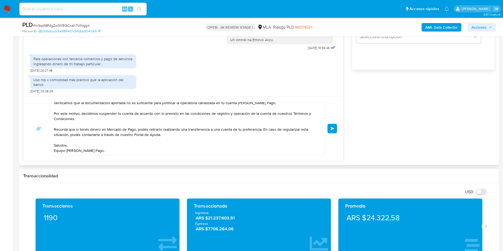
scroll to position [358, 0]
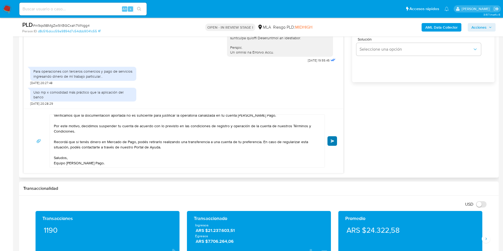
type input "0"
click at [333, 139] on span "Enviar" at bounding box center [333, 140] width 4 height 3
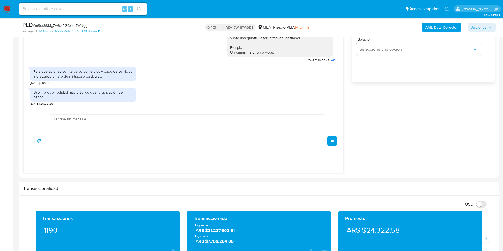
scroll to position [323, 0]
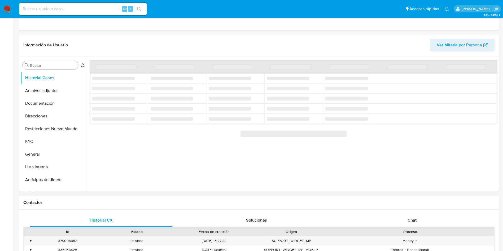
select select "10"
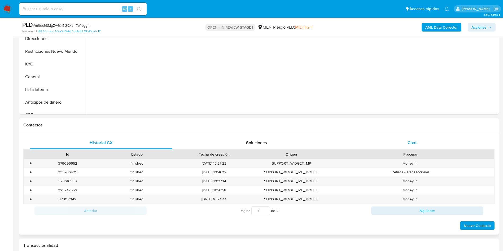
click at [401, 148] on div "Chat" at bounding box center [412, 143] width 143 height 13
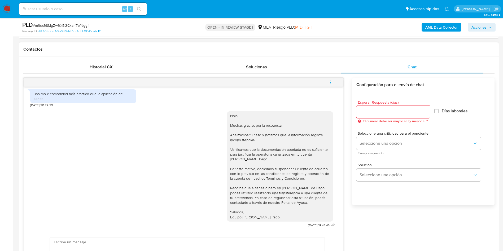
scroll to position [278, 0]
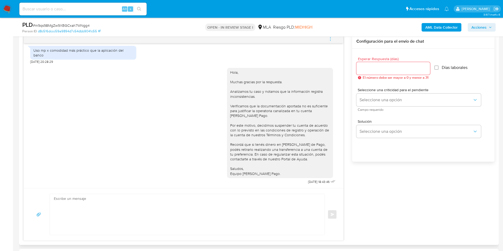
click at [331, 39] on icon "menu-action" at bounding box center [330, 38] width 1 height 1
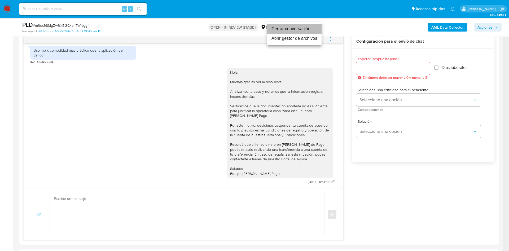
click at [298, 30] on li "Cerrar conversación" at bounding box center [294, 29] width 54 height 10
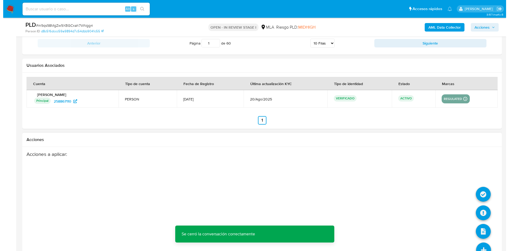
scroll to position [932, 0]
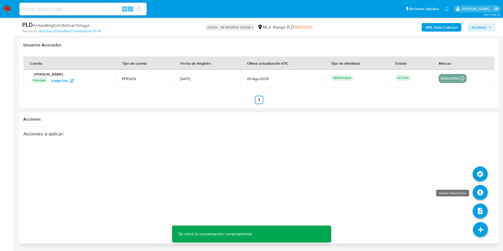
click at [481, 192] on icon at bounding box center [480, 192] width 15 height 15
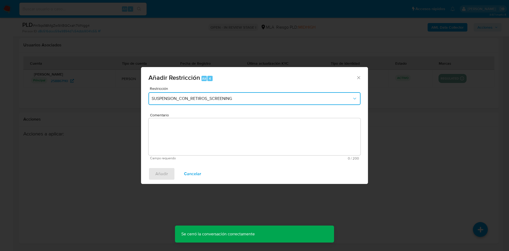
click at [242, 94] on button "SUSPENSION_CON_RETIROS_SCREENING" at bounding box center [254, 98] width 212 height 13
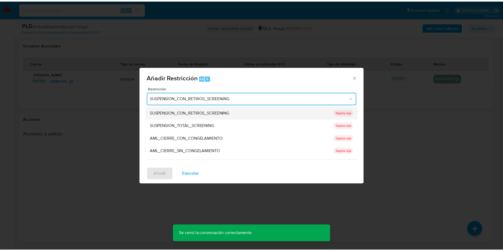
scroll to position [112, 0]
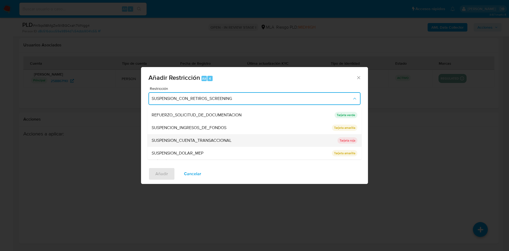
click at [215, 140] on span "SUSPENSION_CUENTA_TRANSACCIONAL" at bounding box center [192, 140] width 80 height 5
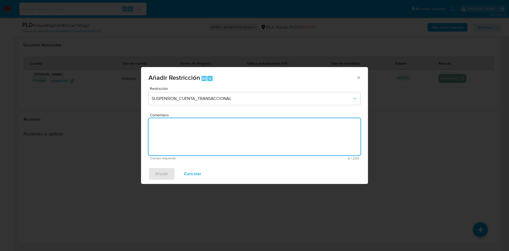
click at [210, 133] on textarea "Comentario" at bounding box center [254, 136] width 212 height 37
type textarea "AML"
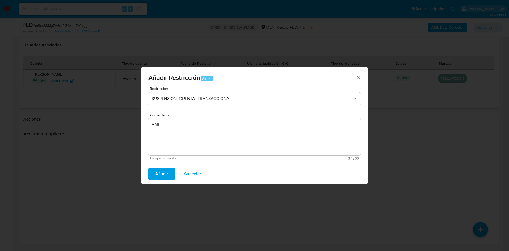
click at [170, 176] on button "Añadir" at bounding box center [161, 174] width 27 height 13
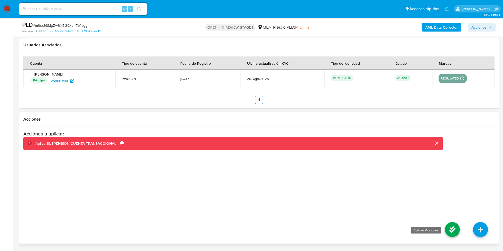
click at [452, 235] on icon at bounding box center [452, 229] width 15 height 15
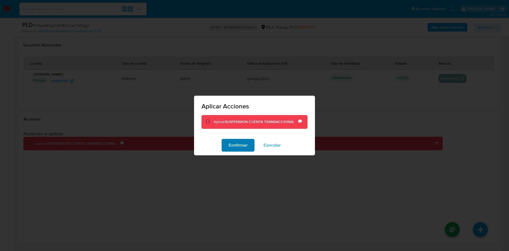
click at [226, 141] on button "Confirmar" at bounding box center [238, 145] width 33 height 13
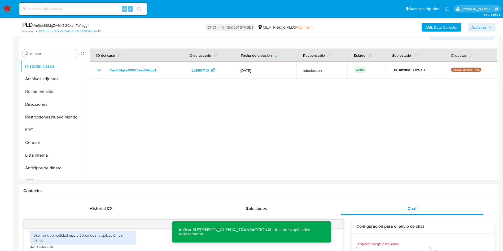
scroll to position [58, 0]
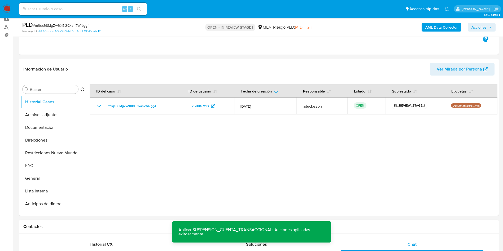
click at [490, 33] on div "AML Data Collector Acciones" at bounding box center [417, 27] width 156 height 12
click at [488, 31] on span "Acciones" at bounding box center [481, 27] width 20 height 7
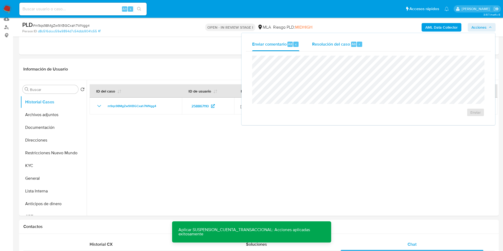
click at [330, 44] on span "Resolución del caso" at bounding box center [331, 44] width 38 height 6
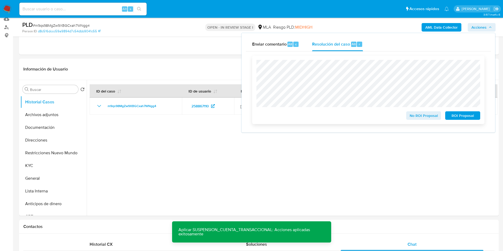
click at [465, 119] on span "ROI Proposal" at bounding box center [463, 115] width 28 height 7
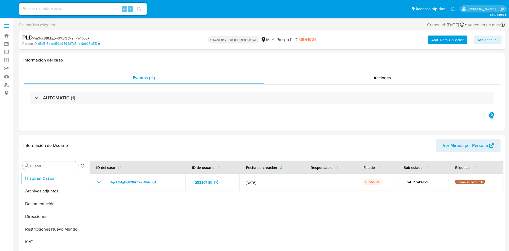
select select "10"
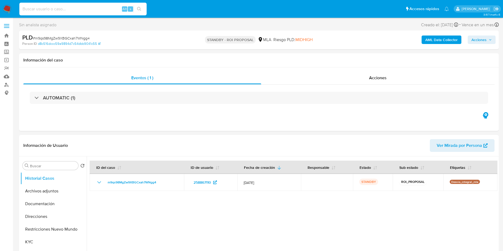
click at [46, 11] on input at bounding box center [82, 9] width 127 height 7
paste input "ZnLZyRmuacgNsdqWYDUKxme5"
type input "ZnLZyRmuacgNsdqWYDUKxme5"
click at [139, 9] on icon "search-icon" at bounding box center [139, 9] width 4 height 4
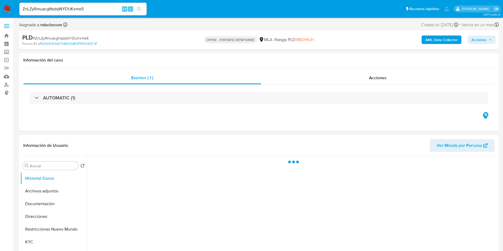
select select "10"
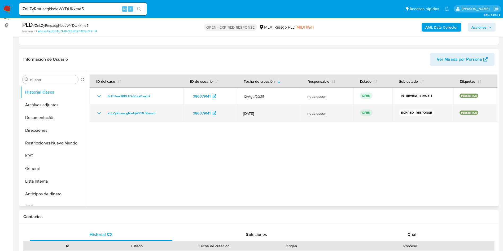
scroll to position [80, 0]
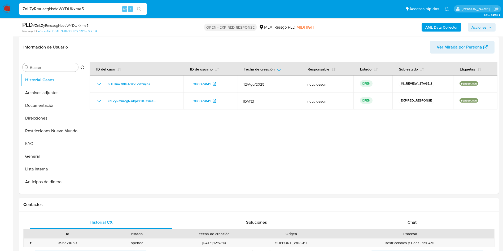
click at [68, 7] on input "ZnLZyRmuacgNsdqWYDUKxme5" at bounding box center [82, 9] width 127 height 7
paste input "ItbOagGTa9qR2QrXIbDVDHUQ"
type input "ItbOagGTa9qR2QrXIbDVDHUQ"
click at [139, 6] on button "search-icon" at bounding box center [139, 8] width 11 height 7
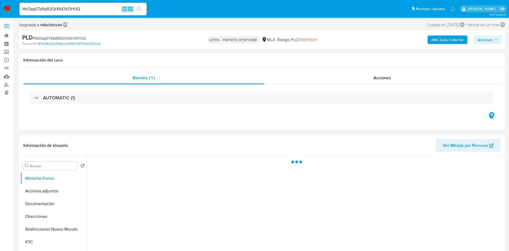
select select "10"
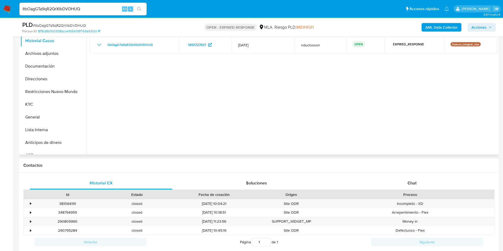
scroll to position [119, 0]
click at [37, 102] on button "KYC" at bounding box center [51, 104] width 62 height 13
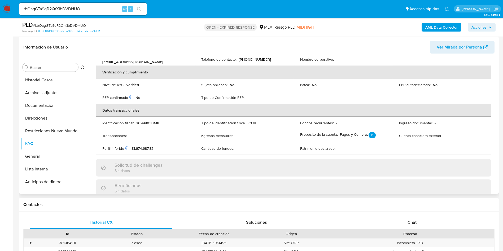
scroll to position [80, 0]
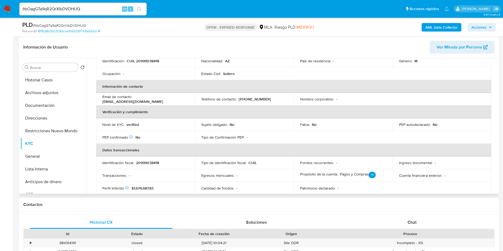
click at [163, 99] on p "[EMAIL_ADDRESS][DOMAIN_NAME]" at bounding box center [132, 101] width 61 height 5
drag, startPoint x: 176, startPoint y: 100, endPoint x: 134, endPoint y: 102, distance: 42.7
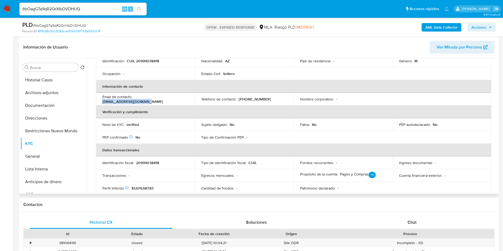
click at [134, 102] on td "Email de contacto : [EMAIL_ADDRESS][DOMAIN_NAME]" at bounding box center [145, 99] width 99 height 13
copy p "[EMAIL_ADDRESS][DOMAIN_NAME]"
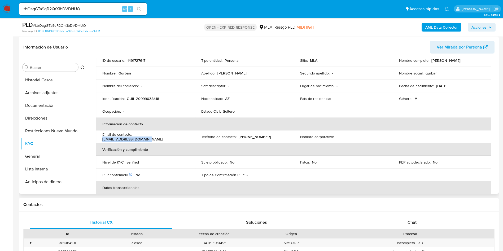
scroll to position [0, 0]
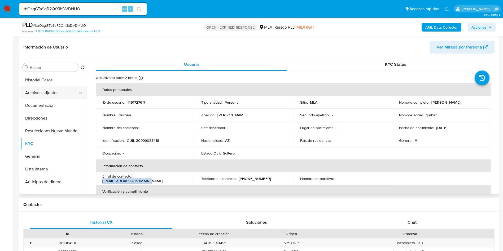
click at [60, 97] on button "Archivos adjuntos" at bounding box center [51, 92] width 62 height 13
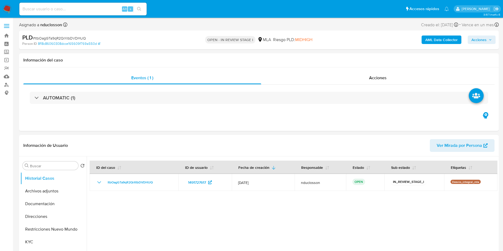
select select "10"
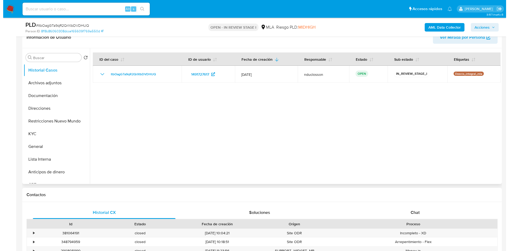
scroll to position [40, 0]
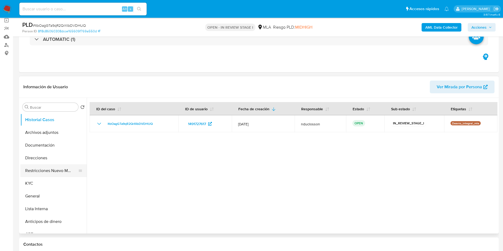
click at [48, 165] on button "Restricciones Nuevo Mundo" at bounding box center [51, 170] width 62 height 13
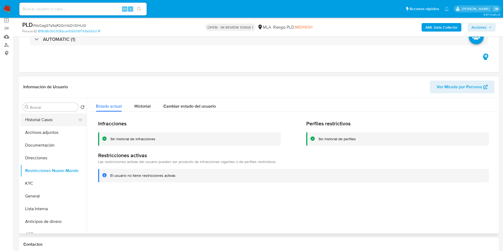
click at [43, 125] on button "Historial Casos" at bounding box center [51, 119] width 62 height 13
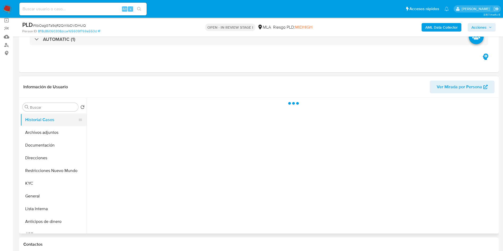
click at [43, 126] on button "Historial Casos" at bounding box center [51, 119] width 62 height 13
click at [45, 131] on button "Archivos adjuntos" at bounding box center [51, 132] width 62 height 13
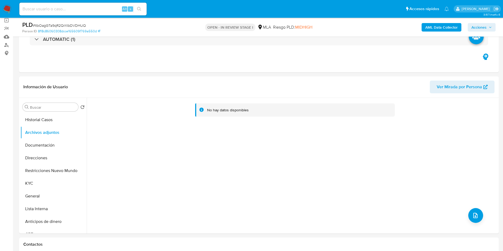
click at [437, 27] on b "AML Data Collector" at bounding box center [441, 27] width 32 height 8
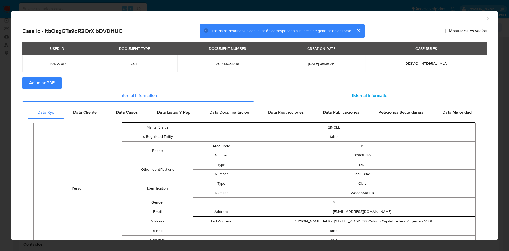
click at [333, 98] on div "External information" at bounding box center [370, 95] width 233 height 13
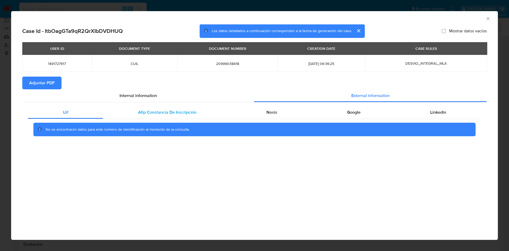
click at [140, 116] on div "Afip Constancia De Inscripción" at bounding box center [167, 112] width 128 height 13
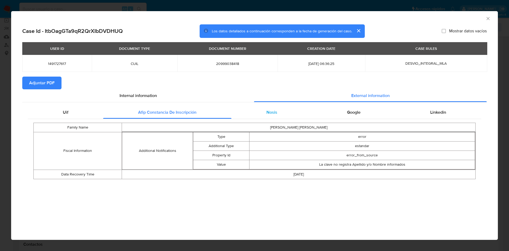
click at [258, 107] on div "Nosis" at bounding box center [271, 112] width 81 height 13
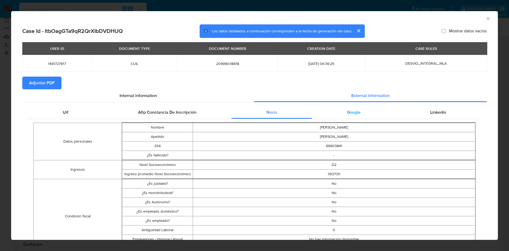
click at [332, 115] on div "Google" at bounding box center [353, 112] width 83 height 13
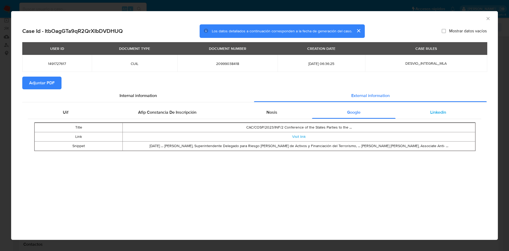
click at [420, 110] on div "Linkedin" at bounding box center [439, 112] width 86 height 13
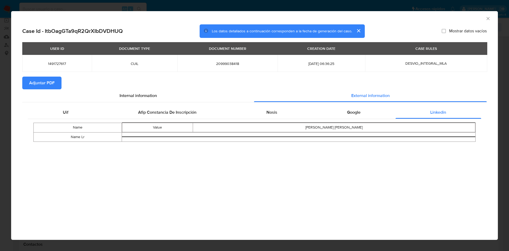
click at [58, 82] on button "Adjuntar PDF" at bounding box center [41, 83] width 39 height 13
click at [489, 17] on icon "Cerrar ventana" at bounding box center [487, 18] width 5 height 5
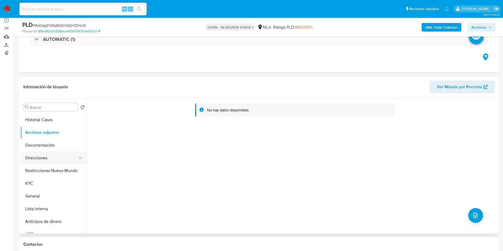
click at [43, 152] on button "Direcciones" at bounding box center [51, 158] width 62 height 13
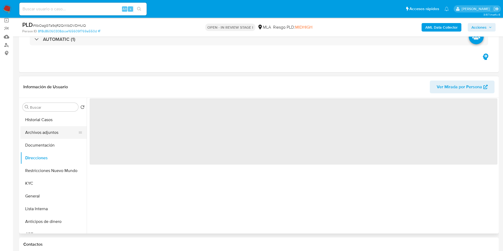
click at [34, 133] on button "Archivos adjuntos" at bounding box center [51, 132] width 62 height 13
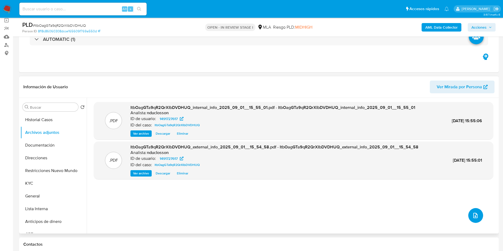
click at [468, 213] on button "upload-file" at bounding box center [475, 215] width 15 height 15
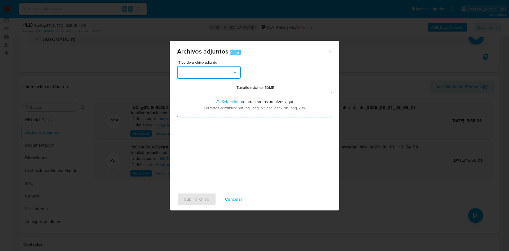
click at [222, 72] on button "button" at bounding box center [209, 72] width 64 height 13
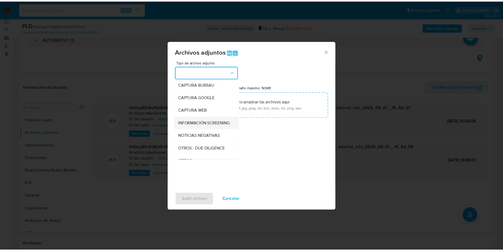
scroll to position [67, 0]
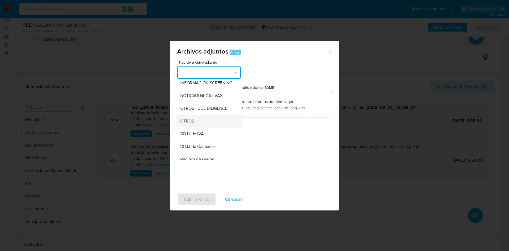
click at [195, 121] on div "OTROS" at bounding box center [207, 121] width 54 height 13
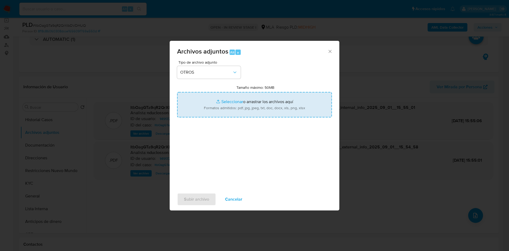
type input "C:\fakepath\1491727617 Movimientos.xlsx"
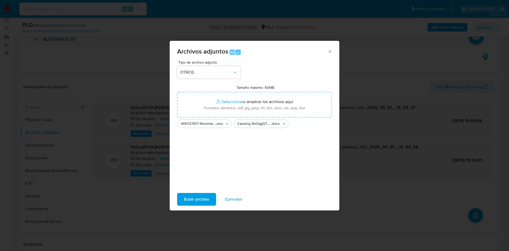
drag, startPoint x: 267, startPoint y: 94, endPoint x: 191, endPoint y: 180, distance: 114.2
click at [191, 180] on div "Tipo de archivo adjunto OTROS Tamaño máximo: 50MB Seleccionar archivos Seleccio…" at bounding box center [254, 122] width 155 height 125
click at [197, 202] on span "Subir archivo" at bounding box center [196, 200] width 25 height 12
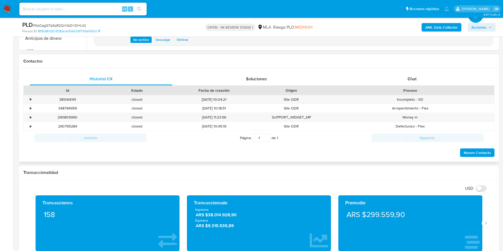
scroll to position [199, 0]
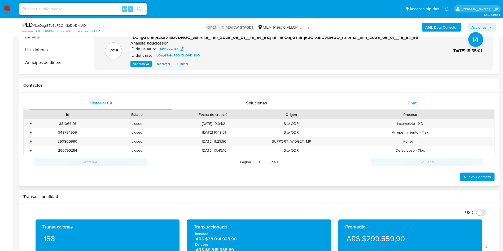
click at [400, 101] on div "Chat" at bounding box center [412, 103] width 143 height 13
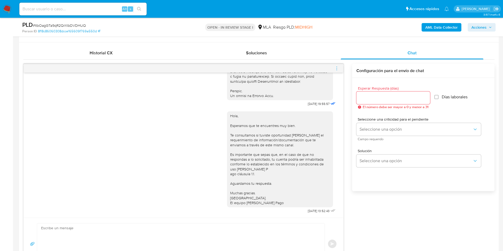
scroll to position [239, 0]
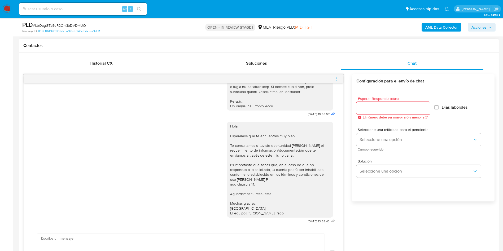
click at [335, 79] on icon "menu-action" at bounding box center [336, 78] width 5 height 5
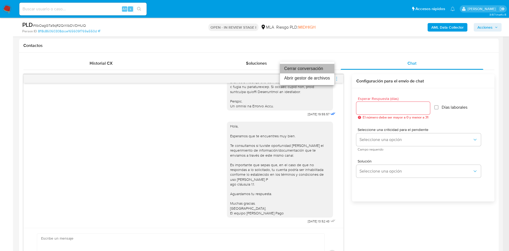
click at [303, 69] on li "Cerrar conversación" at bounding box center [307, 69] width 54 height 10
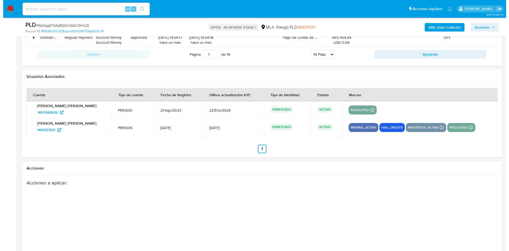
scroll to position [950, 0]
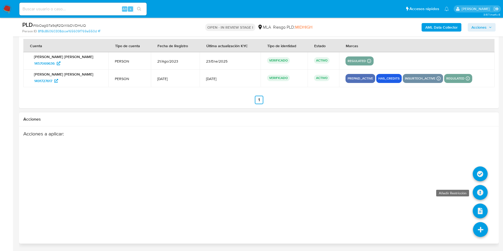
click at [477, 196] on icon at bounding box center [480, 192] width 15 height 15
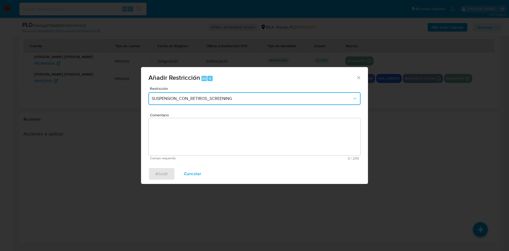
click at [266, 93] on button "SUSPENSION_CON_RETIROS_SCREENING" at bounding box center [254, 98] width 212 height 13
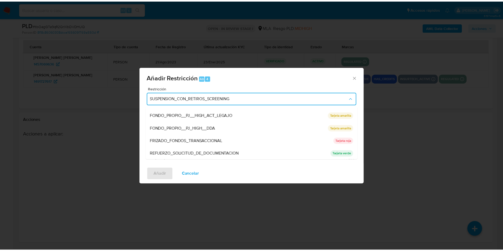
scroll to position [112, 0]
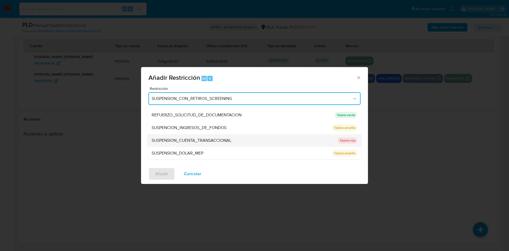
click at [212, 138] on span "SUSPENSION_CUENTA_TRANSACCIONAL" at bounding box center [192, 140] width 80 height 5
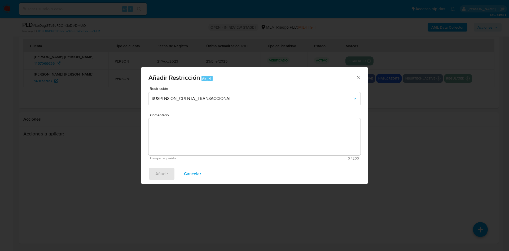
click at [163, 141] on textarea "Comentario" at bounding box center [254, 136] width 212 height 37
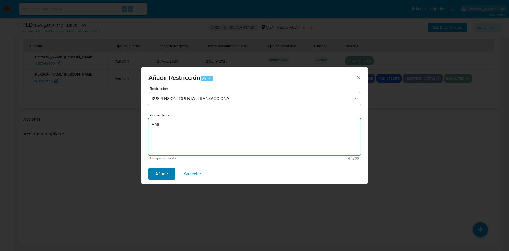
type textarea "AML"
click at [159, 179] on span "Añadir" at bounding box center [161, 174] width 13 height 12
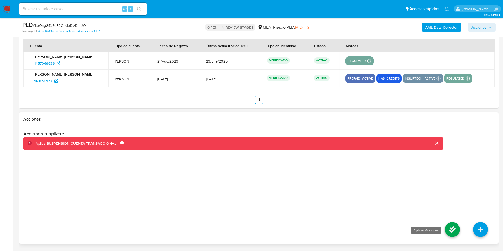
click at [453, 229] on icon at bounding box center [452, 229] width 15 height 15
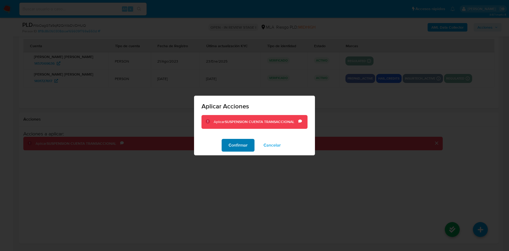
click at [239, 148] on span "Confirmar" at bounding box center [238, 145] width 19 height 12
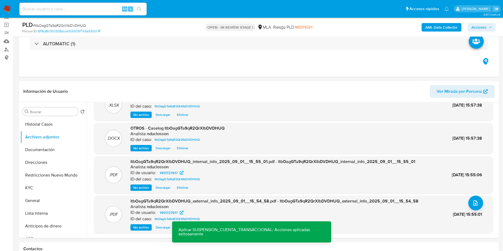
scroll to position [0, 0]
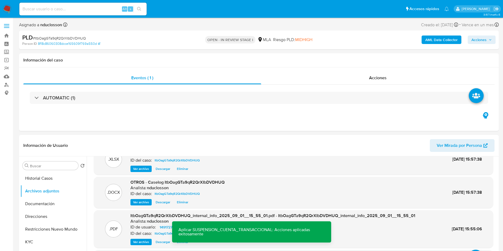
click at [477, 41] on span "Acciones" at bounding box center [478, 40] width 15 height 8
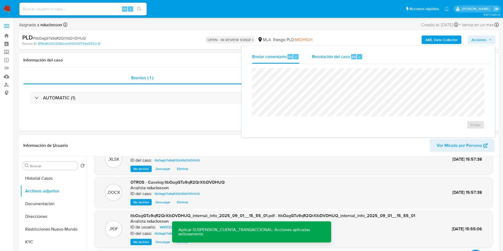
click at [344, 51] on div "Resolución del caso Alt r" at bounding box center [337, 57] width 51 height 14
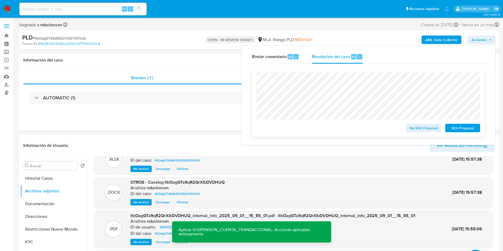
click at [458, 128] on span "ROI Proposal" at bounding box center [463, 127] width 28 height 7
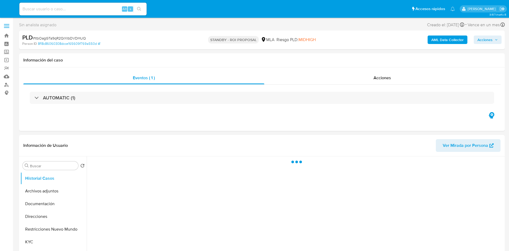
select select "10"
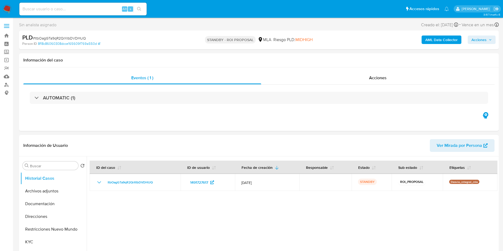
click at [80, 10] on input at bounding box center [82, 9] width 127 height 7
paste input "dLC7UWyJZNG1QzeAuMYYyt2v"
type input "dLC7UWyJZNG1QzeAuMYYyt2v"
click at [142, 8] on button "search-icon" at bounding box center [139, 8] width 11 height 7
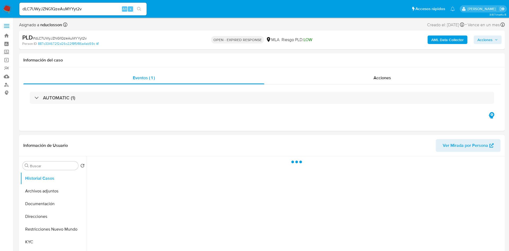
select select "10"
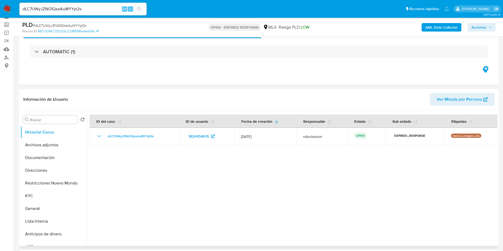
scroll to position [40, 0]
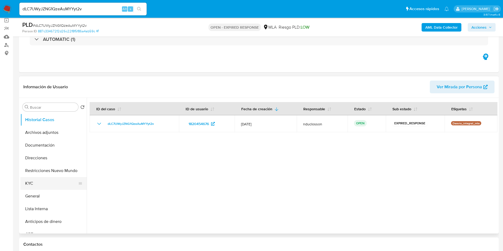
click at [42, 179] on button "KYC" at bounding box center [51, 183] width 62 height 13
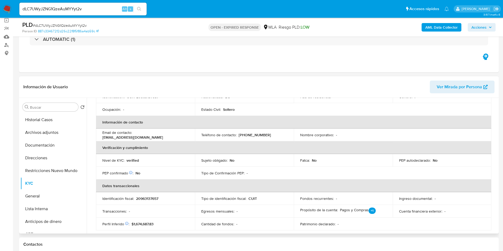
scroll to position [76, 0]
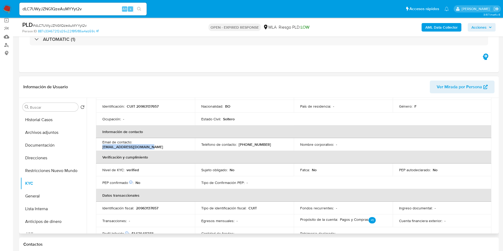
drag, startPoint x: 189, startPoint y: 146, endPoint x: 134, endPoint y: 143, distance: 54.4
click at [134, 143] on td "Email de contacto : fernandamfsm25@gmail.com" at bounding box center [145, 144] width 99 height 13
copy p "fernandamfsm25@gmail.com"
click at [38, 131] on button "Archivos adjuntos" at bounding box center [51, 132] width 62 height 13
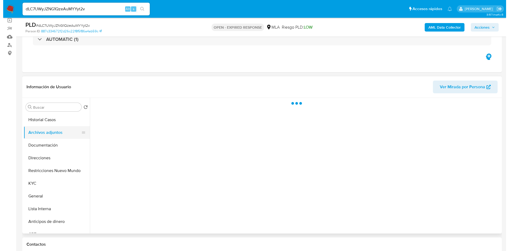
scroll to position [0, 0]
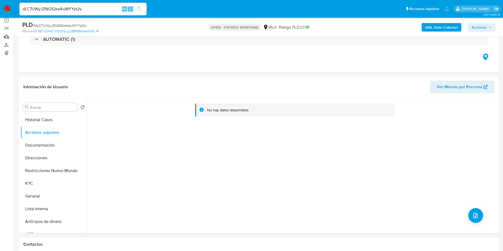
click at [434, 24] on b "AML Data Collector" at bounding box center [441, 27] width 32 height 8
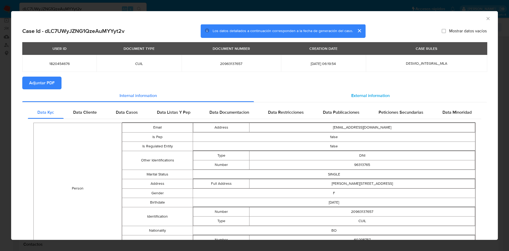
click at [351, 93] on span "External information" at bounding box center [370, 96] width 38 height 6
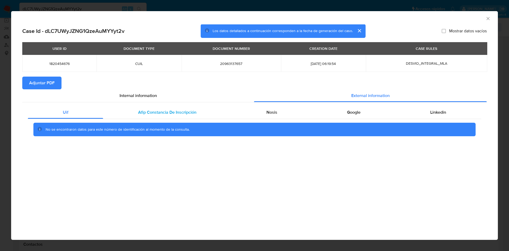
click at [192, 107] on div "Afip Constancia De Inscripción" at bounding box center [167, 112] width 128 height 13
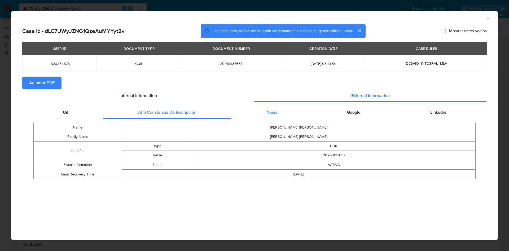
click at [266, 115] on div "Nosis" at bounding box center [271, 112] width 81 height 13
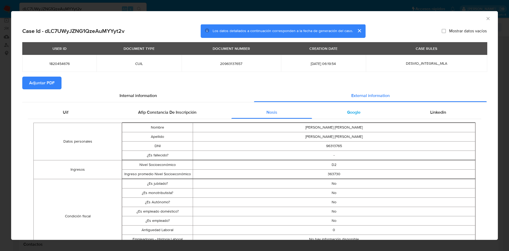
click at [339, 116] on div "Google" at bounding box center [353, 112] width 83 height 13
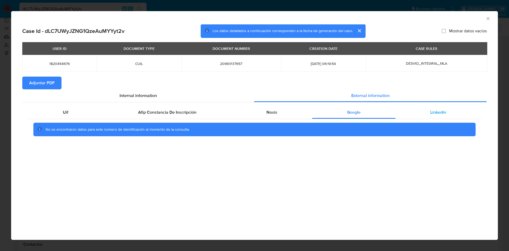
click at [458, 108] on div "Linkedin" at bounding box center [439, 112] width 86 height 13
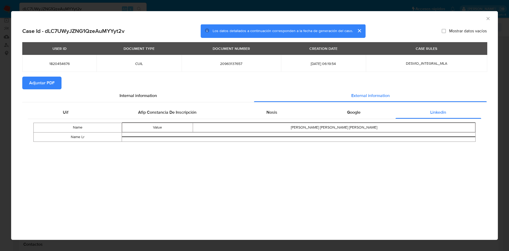
click at [42, 81] on span "Adjuntar PDF" at bounding box center [41, 83] width 25 height 12
click at [488, 18] on icon "Cerrar ventana" at bounding box center [487, 18] width 5 height 5
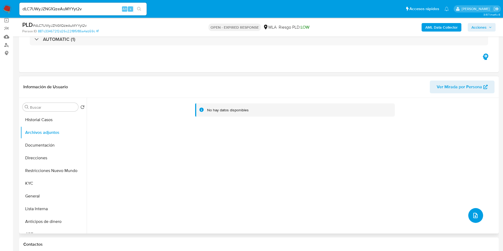
click at [476, 219] on button "upload-file" at bounding box center [475, 215] width 15 height 15
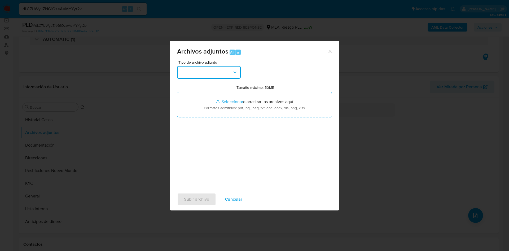
click at [212, 74] on button "button" at bounding box center [209, 72] width 64 height 13
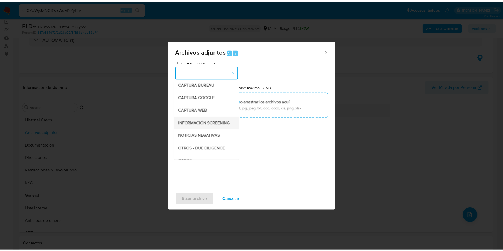
scroll to position [67, 0]
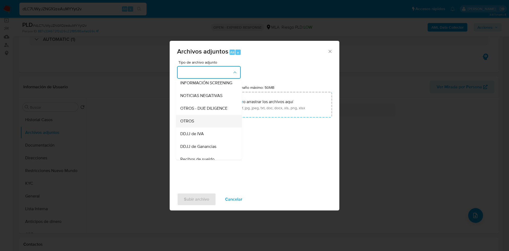
click at [187, 124] on span "OTROS" at bounding box center [187, 121] width 14 height 5
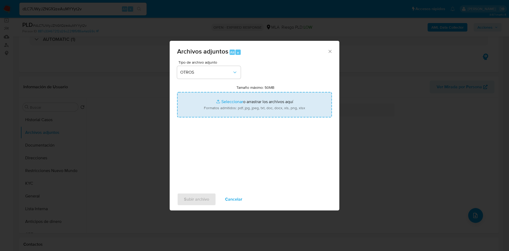
type input "C:\fakepath\1820454676 Movimientos.xlsx"
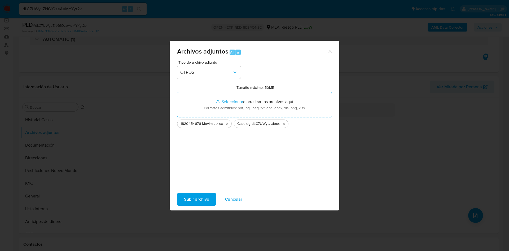
click at [204, 201] on span "Subir archivo" at bounding box center [196, 200] width 25 height 12
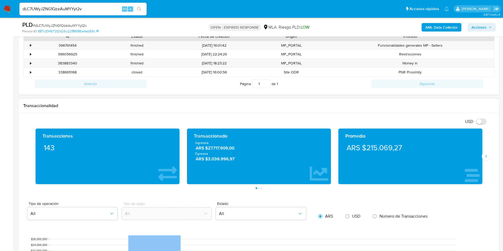
scroll to position [239, 0]
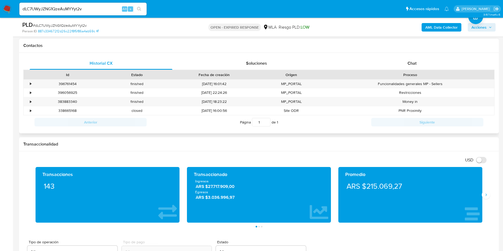
click at [413, 54] on div "Historial CX Soluciones Chat Id Estado Fecha de creación Origen Proceso • 39676…" at bounding box center [259, 93] width 480 height 81
click at [410, 65] on span "Chat" at bounding box center [412, 63] width 9 height 6
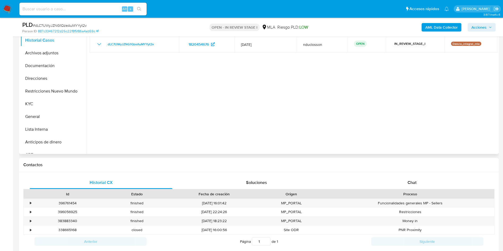
select select "10"
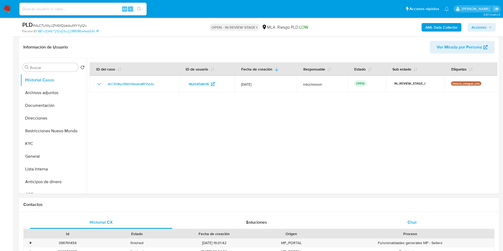
click at [421, 224] on div "Chat" at bounding box center [412, 222] width 143 height 13
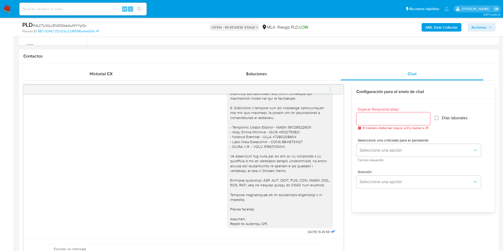
scroll to position [239, 0]
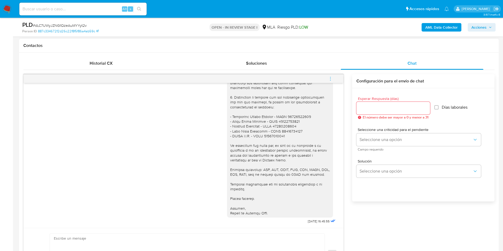
click at [330, 84] on span "menu-action" at bounding box center [330, 78] width 5 height 13
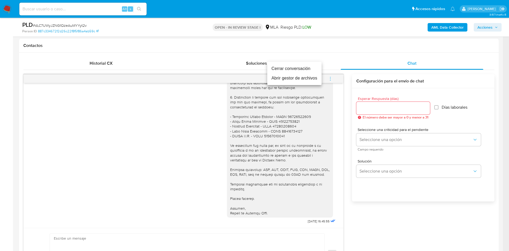
click at [293, 68] on li "Cerrar conversación" at bounding box center [294, 69] width 54 height 10
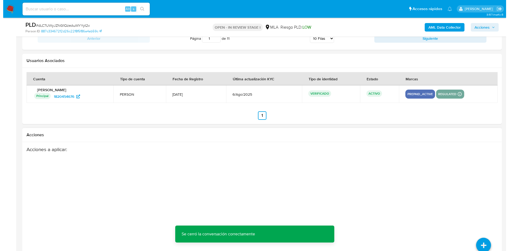
scroll to position [943, 0]
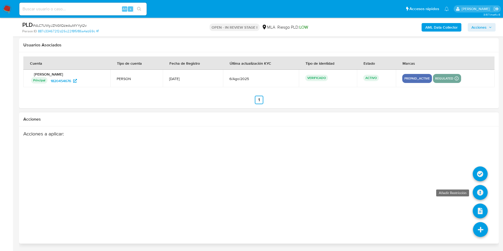
click at [480, 194] on icon at bounding box center [480, 192] width 15 height 15
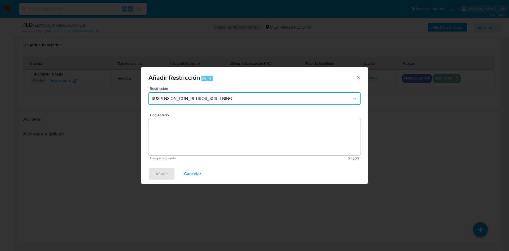
click at [251, 97] on span "SUSPENSION_CON_RETIROS_SCREENING" at bounding box center [252, 98] width 200 height 5
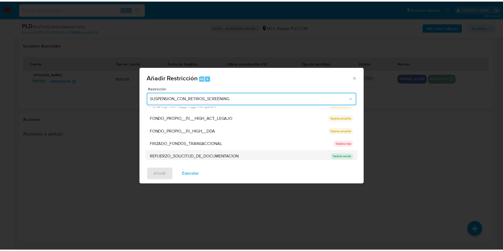
scroll to position [112, 0]
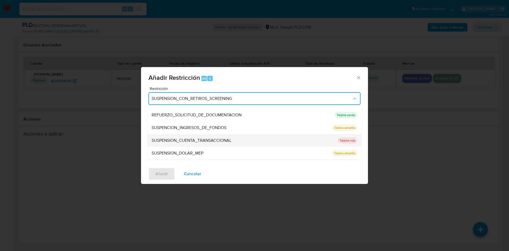
click at [207, 143] on span "SUSPENSION_CUENTA_TRANSACCIONAL" at bounding box center [192, 140] width 80 height 5
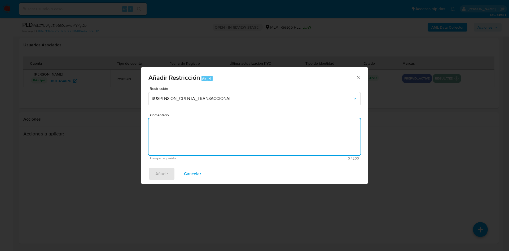
click at [205, 137] on textarea "Comentario" at bounding box center [254, 136] width 212 height 37
type textarea "AML"
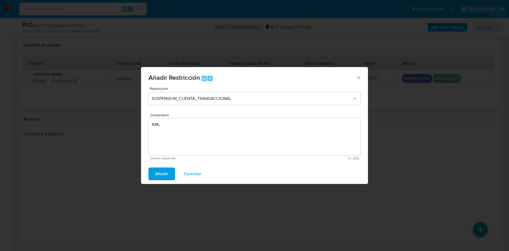
click at [162, 173] on span "Añadir" at bounding box center [161, 174] width 13 height 12
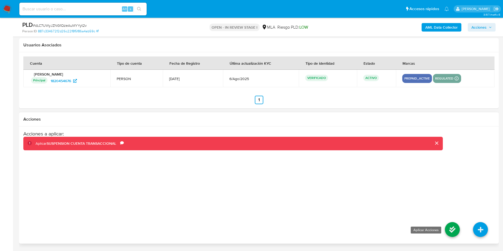
click at [446, 227] on icon at bounding box center [452, 229] width 15 height 15
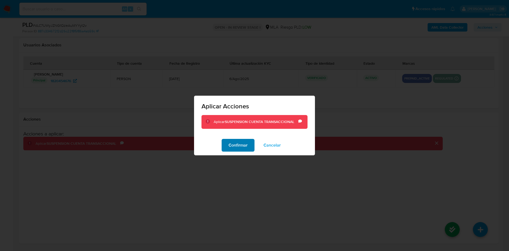
click at [237, 144] on span "Confirmar" at bounding box center [238, 145] width 19 height 12
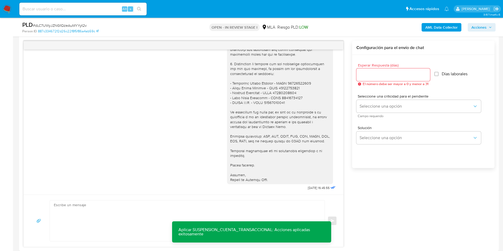
scroll to position [227, 0]
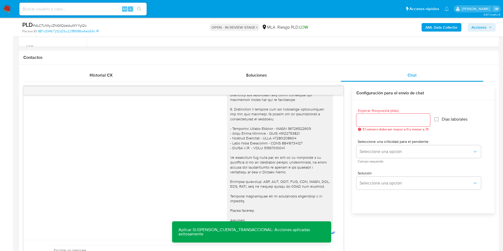
click at [485, 23] on span "Acciones" at bounding box center [478, 27] width 15 height 8
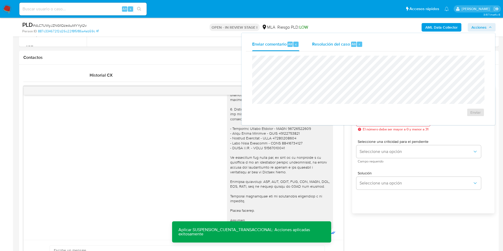
click at [315, 43] on span "Resolución del caso" at bounding box center [331, 44] width 38 height 6
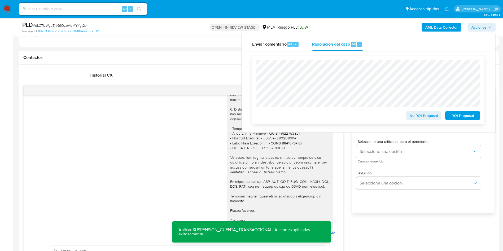
click at [467, 115] on span "ROI Proposal" at bounding box center [463, 115] width 28 height 7
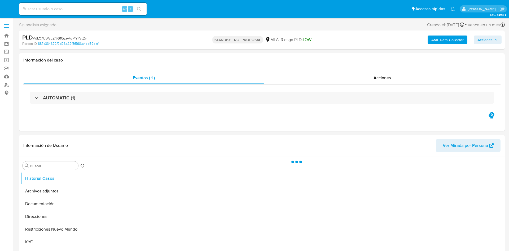
select select "10"
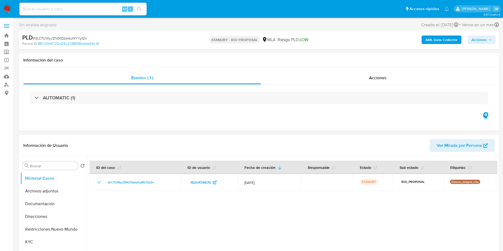
click at [41, 11] on input at bounding box center [82, 9] width 127 height 7
paste input "plRECk84SQ7j9AOol228kOBI"
type input "plRECk84SQ7j9AOol228kOBI"
click at [142, 5] on button "search-icon" at bounding box center [139, 8] width 11 height 7
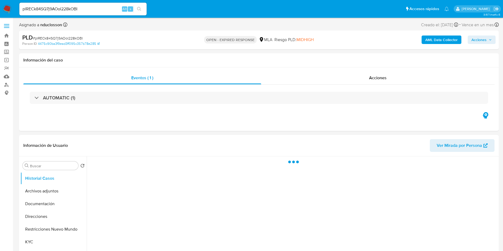
select select "10"
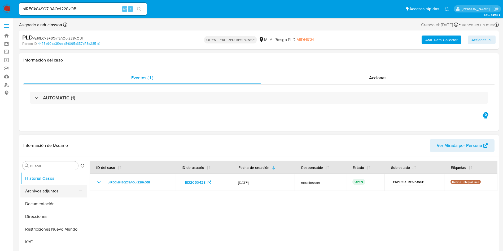
click at [44, 189] on button "Archivos adjuntos" at bounding box center [51, 191] width 62 height 13
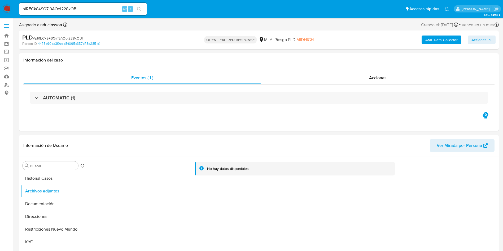
click at [433, 41] on b "AML Data Collector" at bounding box center [441, 40] width 32 height 8
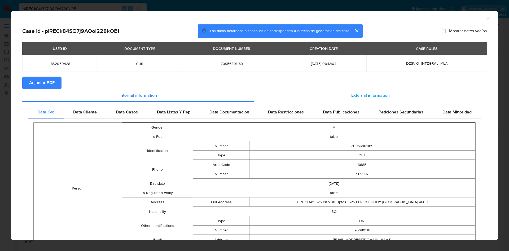
click at [359, 95] on span "External information" at bounding box center [370, 96] width 38 height 6
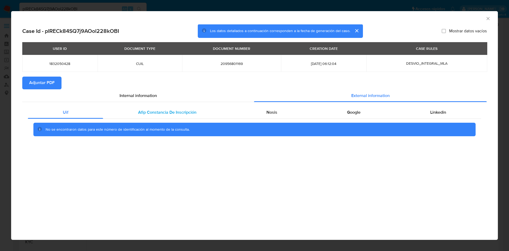
click at [173, 109] on span "Afip Constancia De Inscripción" at bounding box center [167, 112] width 58 height 6
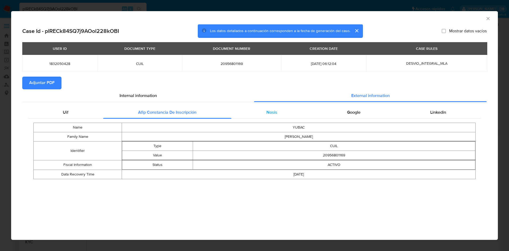
click at [275, 114] on span "Nosis" at bounding box center [271, 112] width 11 height 6
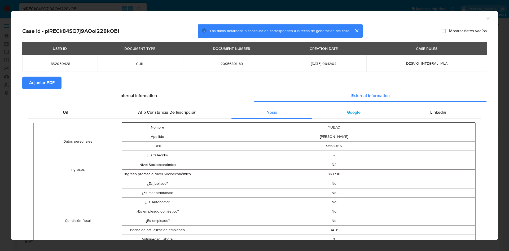
click at [361, 112] on div "Google" at bounding box center [353, 112] width 83 height 13
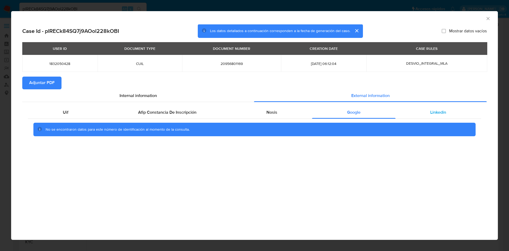
click at [415, 115] on div "Linkedin" at bounding box center [439, 112] width 86 height 13
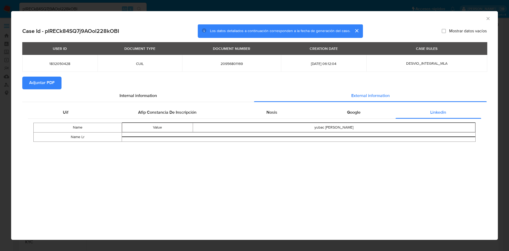
click at [34, 80] on span "Adjuntar PDF" at bounding box center [41, 83] width 25 height 12
click at [487, 17] on icon "Cerrar ventana" at bounding box center [487, 18] width 5 height 5
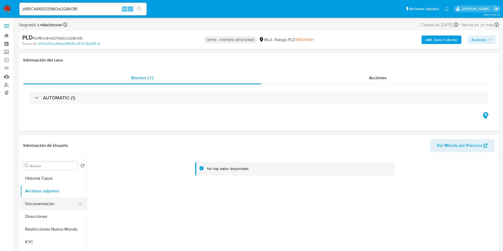
click at [30, 208] on button "Documentación" at bounding box center [51, 204] width 62 height 13
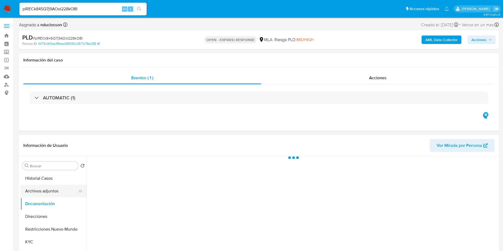
click at [34, 190] on button "Archivos adjuntos" at bounding box center [51, 191] width 62 height 13
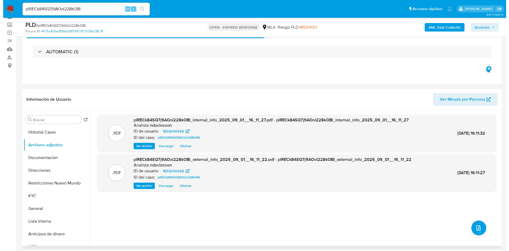
scroll to position [40, 0]
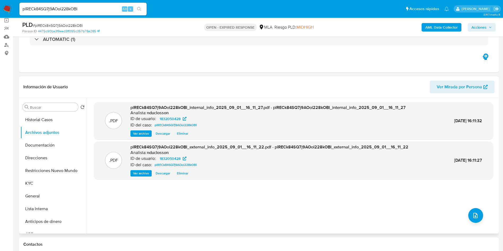
click at [466, 211] on div ".PDF plRECk84SQ7j9AOol228kOBI_internal_info_2025_09_01__16_11_27.pdf - plRECk84…" at bounding box center [293, 165] width 399 height 127
click at [467, 211] on div ".PDF plRECk84SQ7j9AOol228kOBI_internal_info_2025_09_01__16_11_27.pdf - plRECk84…" at bounding box center [293, 165] width 399 height 127
click at [469, 211] on button "upload-file" at bounding box center [475, 215] width 15 height 15
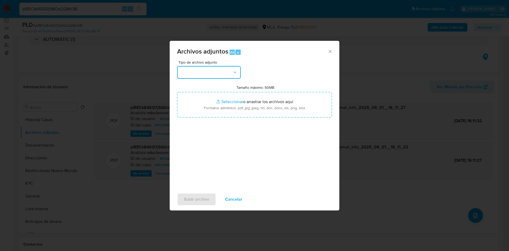
click at [195, 73] on button "button" at bounding box center [209, 72] width 64 height 13
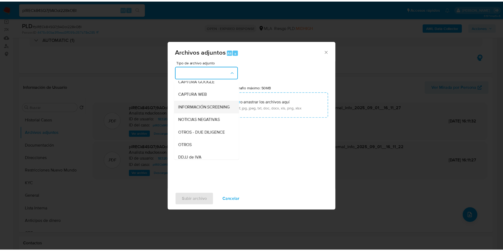
scroll to position [67, 0]
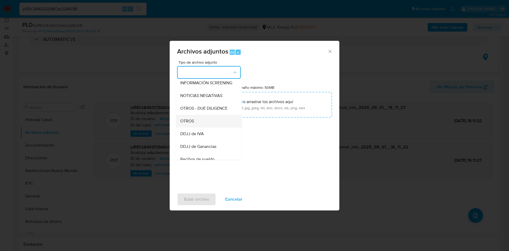
click at [202, 125] on div "OTROS" at bounding box center [207, 121] width 54 height 13
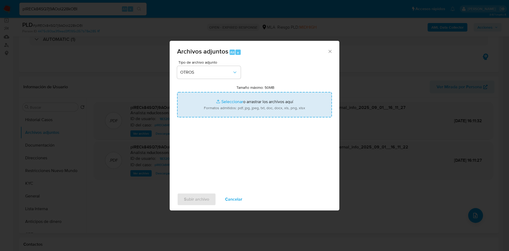
type input "C:\fakepath\1832050428 Movimientos.xlsx"
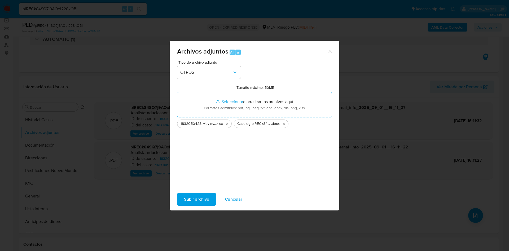
click at [199, 200] on span "Subir archivo" at bounding box center [196, 200] width 25 height 12
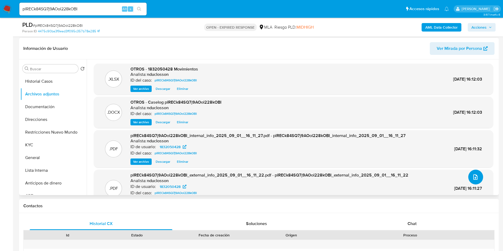
scroll to position [159, 0]
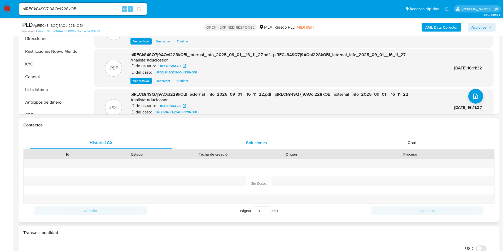
click at [275, 139] on div "Soluciones" at bounding box center [256, 143] width 143 height 13
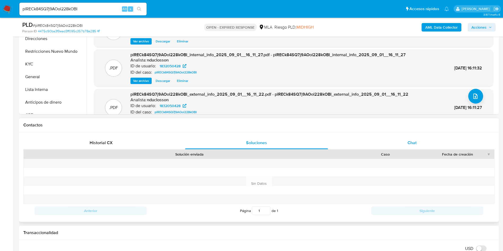
click at [405, 147] on div "Chat" at bounding box center [412, 143] width 143 height 13
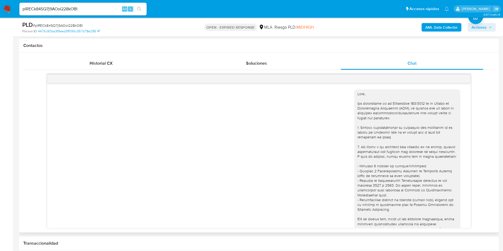
scroll to position [272, 0]
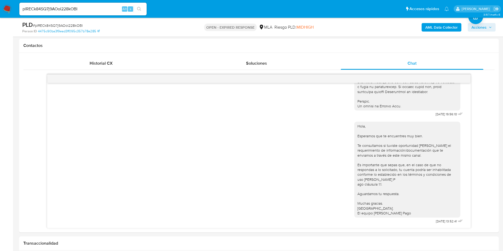
click at [78, 24] on span "# plRECk84SQ7j9AOol228kOBI" at bounding box center [58, 25] width 50 height 5
copy span "plRECk84SQ7j9AOol228kOBI"
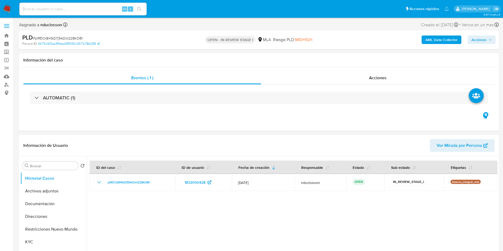
select select "10"
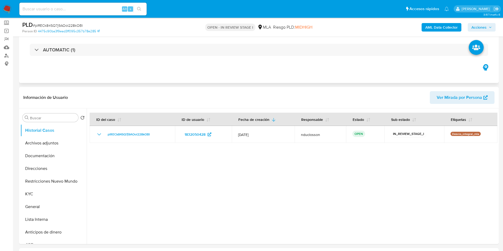
scroll to position [80, 0]
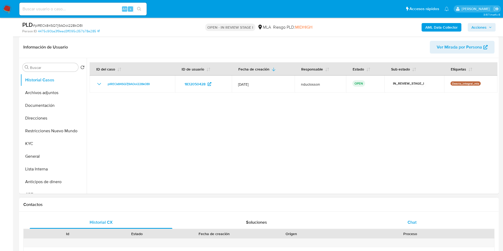
click at [400, 218] on div "Chat" at bounding box center [412, 222] width 143 height 13
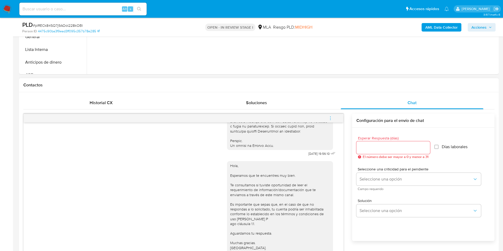
scroll to position [199, 0]
click at [329, 114] on span "menu-action" at bounding box center [330, 118] width 5 height 13
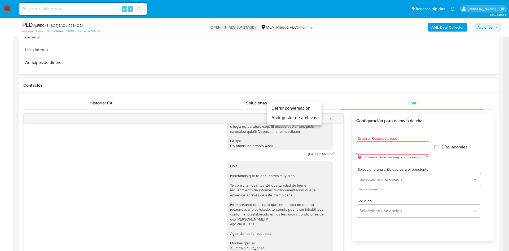
click at [300, 108] on li "Cerrar conversación" at bounding box center [294, 109] width 54 height 10
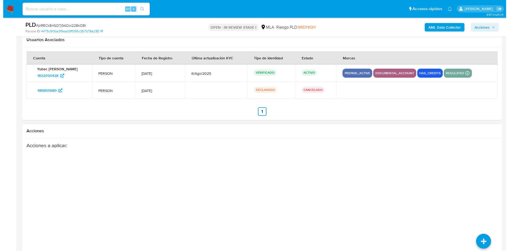
scroll to position [949, 0]
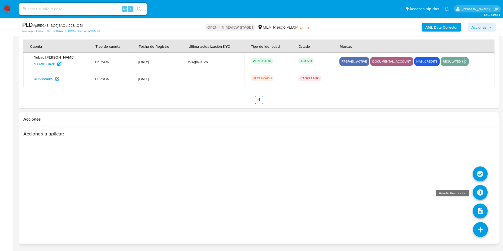
click at [480, 187] on icon at bounding box center [480, 192] width 15 height 15
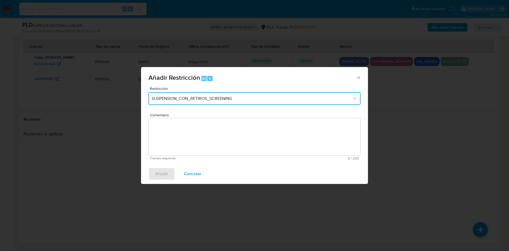
click at [269, 104] on button "SUSPENSION_CON_RETIROS_SCREENING" at bounding box center [254, 98] width 212 height 13
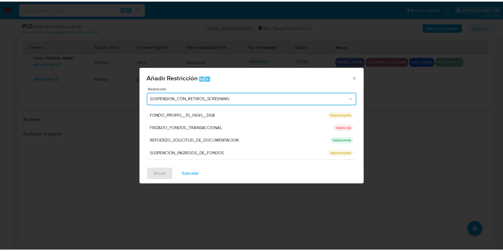
scroll to position [112, 0]
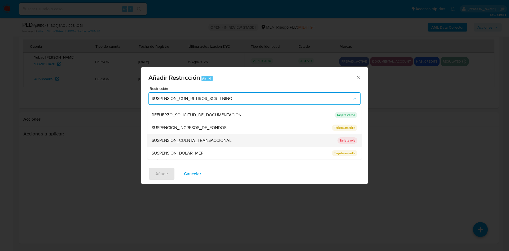
click at [231, 142] on span "SUSPENSION_CUENTA_TRANSACCIONAL" at bounding box center [192, 140] width 80 height 5
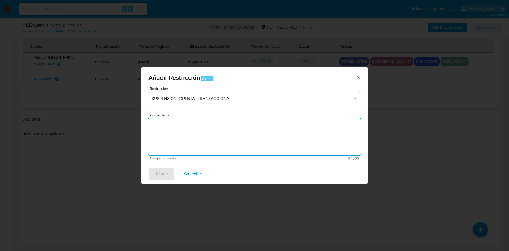
click at [221, 138] on textarea "Comentario" at bounding box center [254, 136] width 212 height 37
type textarea "AML"
click at [161, 175] on span "Añadir" at bounding box center [161, 174] width 13 height 12
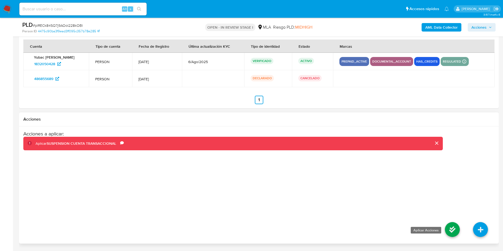
click at [454, 229] on icon at bounding box center [452, 229] width 15 height 15
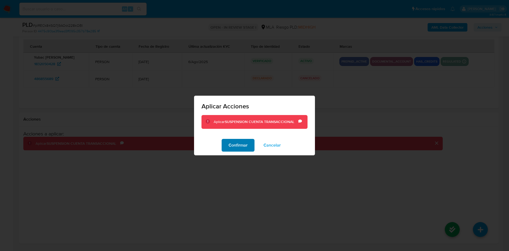
click at [236, 146] on span "Confirmar" at bounding box center [238, 145] width 19 height 12
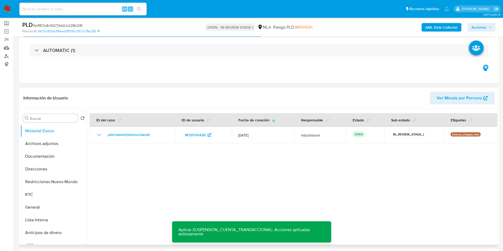
scroll to position [0, 0]
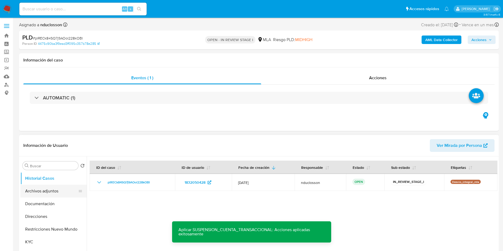
click at [37, 193] on button "Archivos adjuntos" at bounding box center [51, 191] width 62 height 13
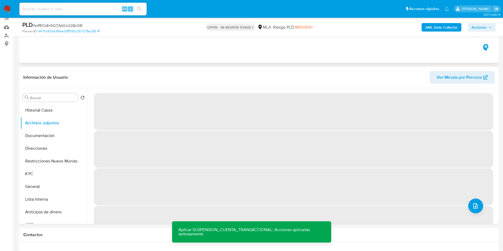
scroll to position [80, 0]
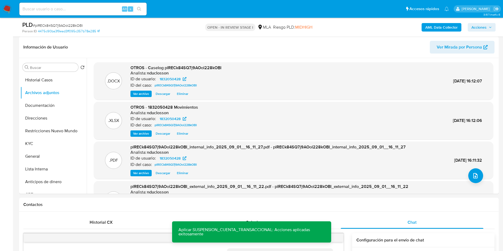
click at [484, 26] on span "Acciones" at bounding box center [478, 27] width 15 height 8
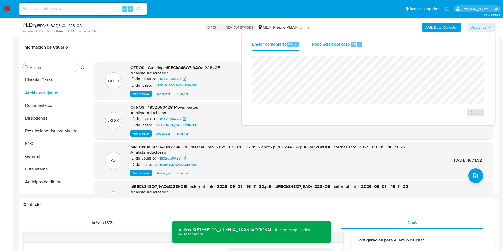
click at [323, 40] on div "Resolución del caso Alt r" at bounding box center [337, 44] width 51 height 14
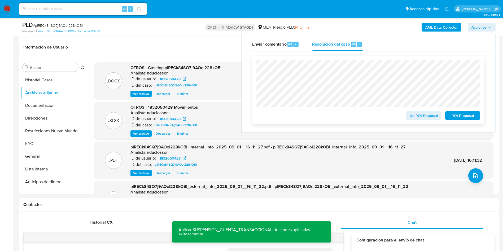
click at [462, 119] on span "ROI Proposal" at bounding box center [463, 115] width 28 height 7
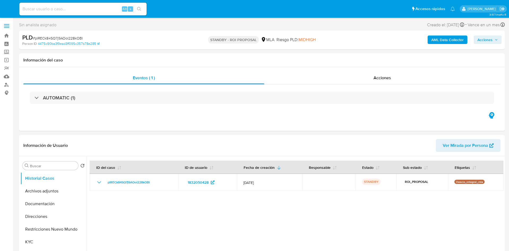
select select "10"
